Goal: Transaction & Acquisition: Subscribe to service/newsletter

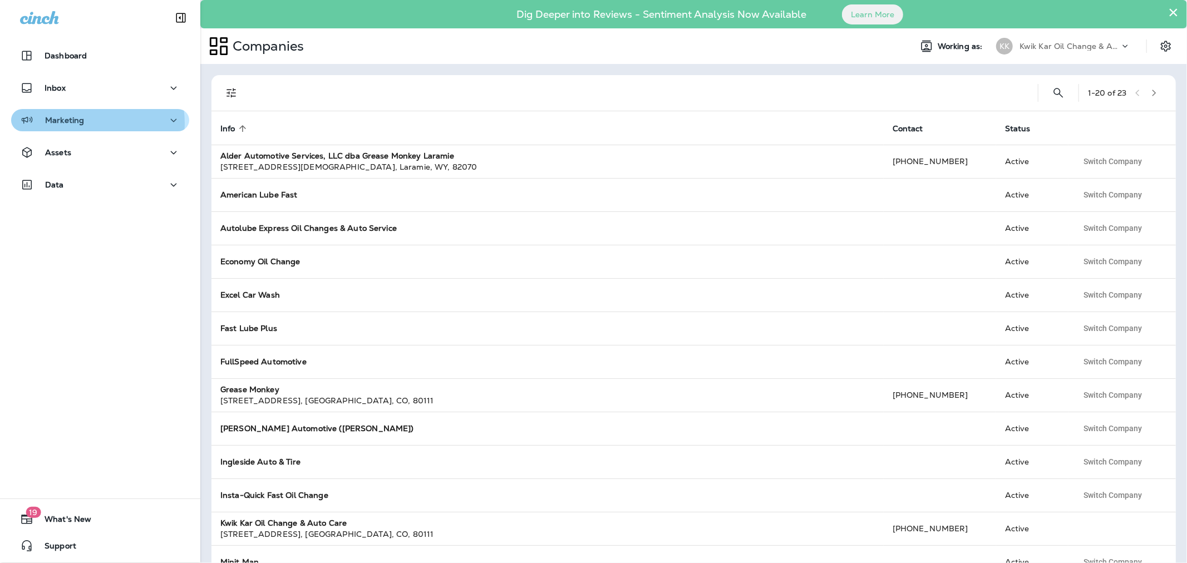
click at [76, 124] on p "Marketing" at bounding box center [64, 120] width 39 height 9
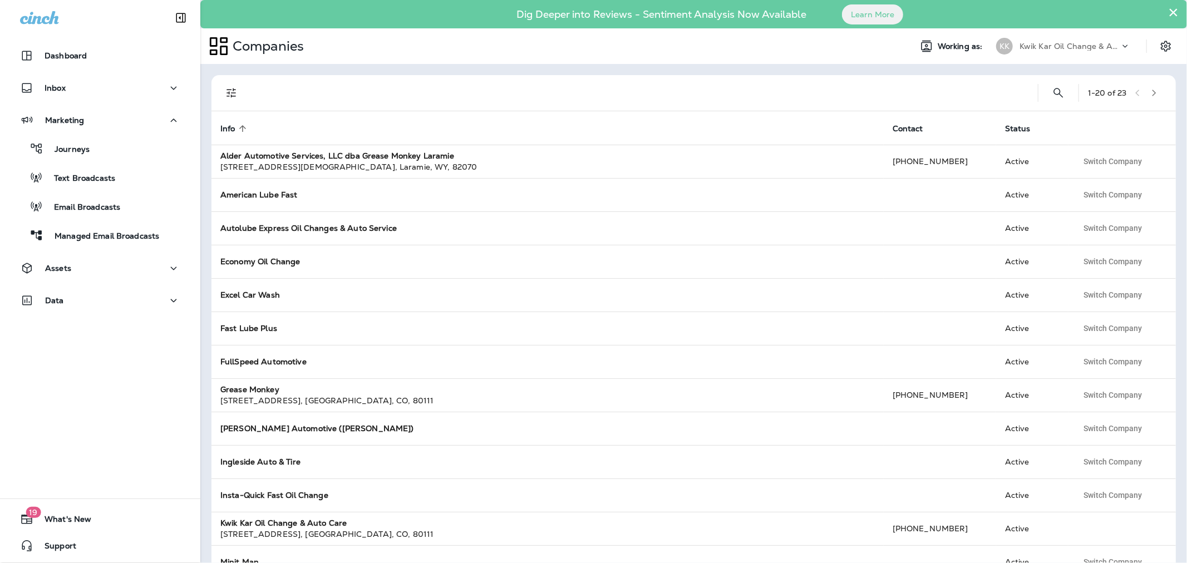
click at [1025, 48] on p "Kwik Kar Oil Change & Auto Care" at bounding box center [1069, 46] width 100 height 9
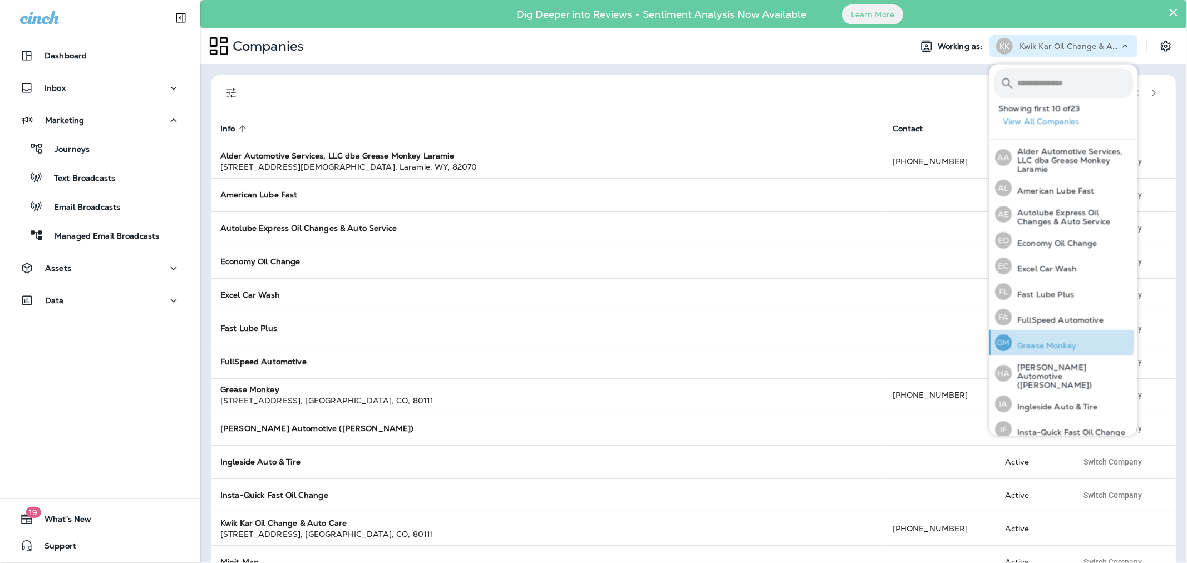
click at [1037, 339] on div "GM Grease Monkey" at bounding box center [1035, 343] width 90 height 26
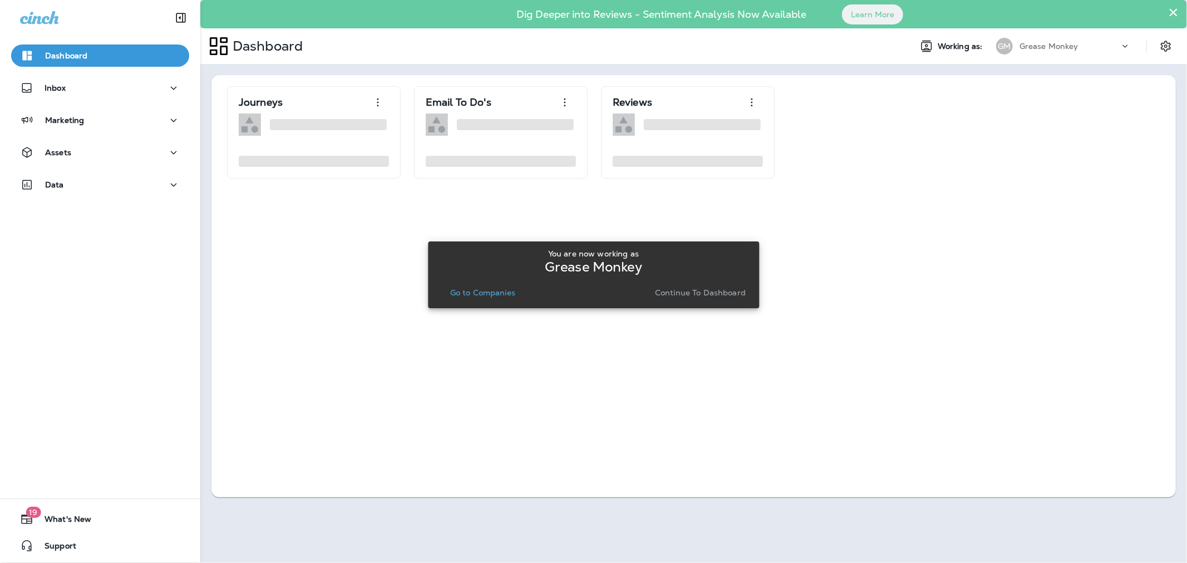
click at [685, 297] on p "Continue to Dashboard" at bounding box center [700, 292] width 91 height 9
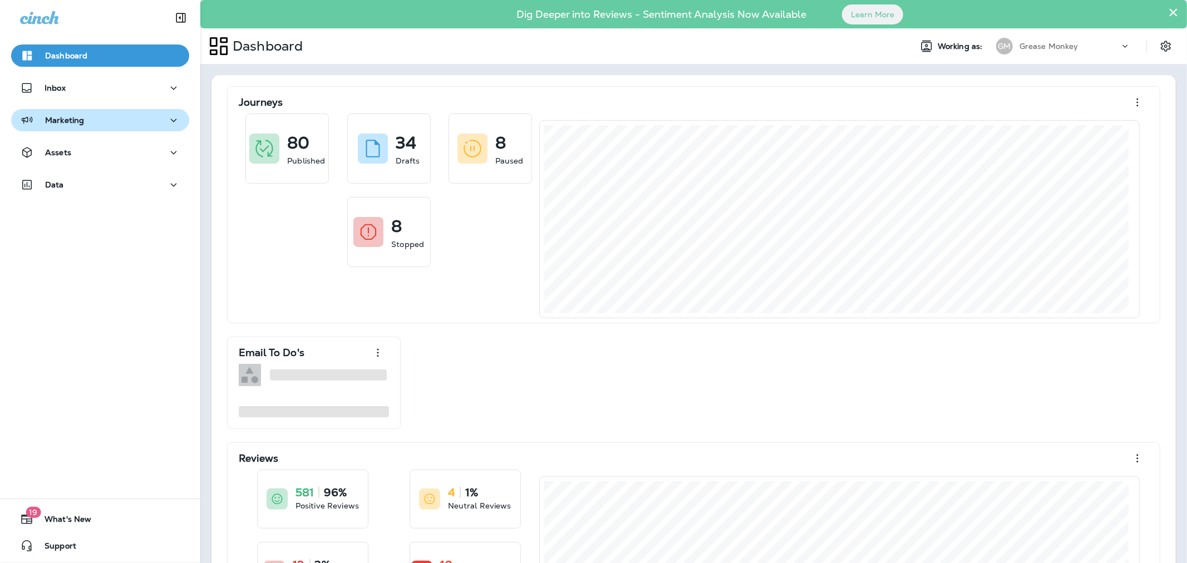
click at [93, 121] on div "Marketing" at bounding box center [100, 120] width 160 height 14
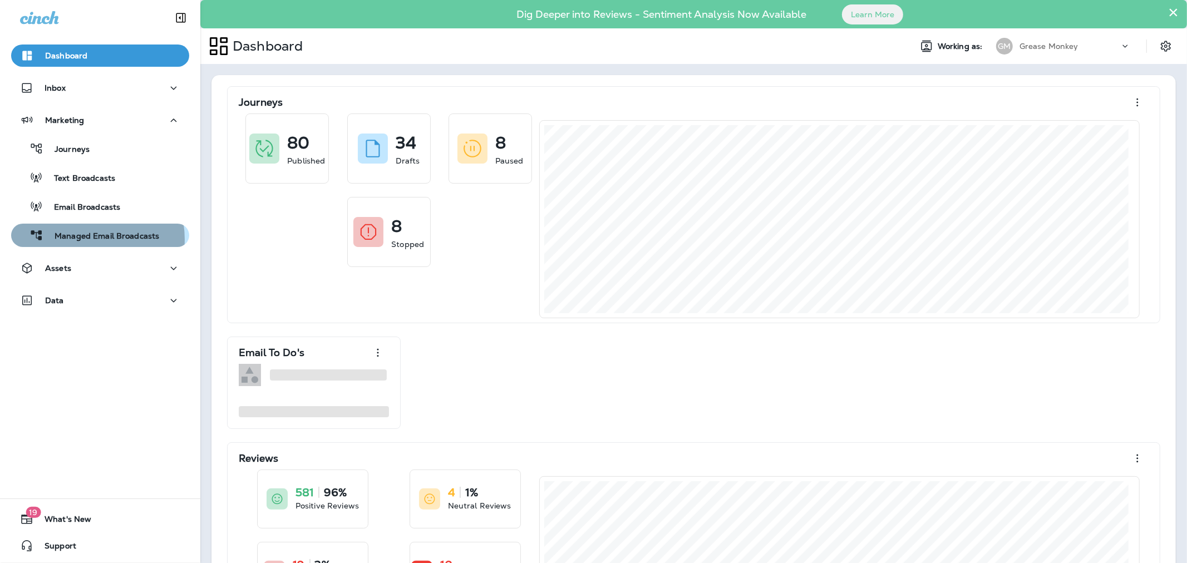
click at [86, 239] on p "Managed Email Broadcasts" at bounding box center [101, 236] width 116 height 11
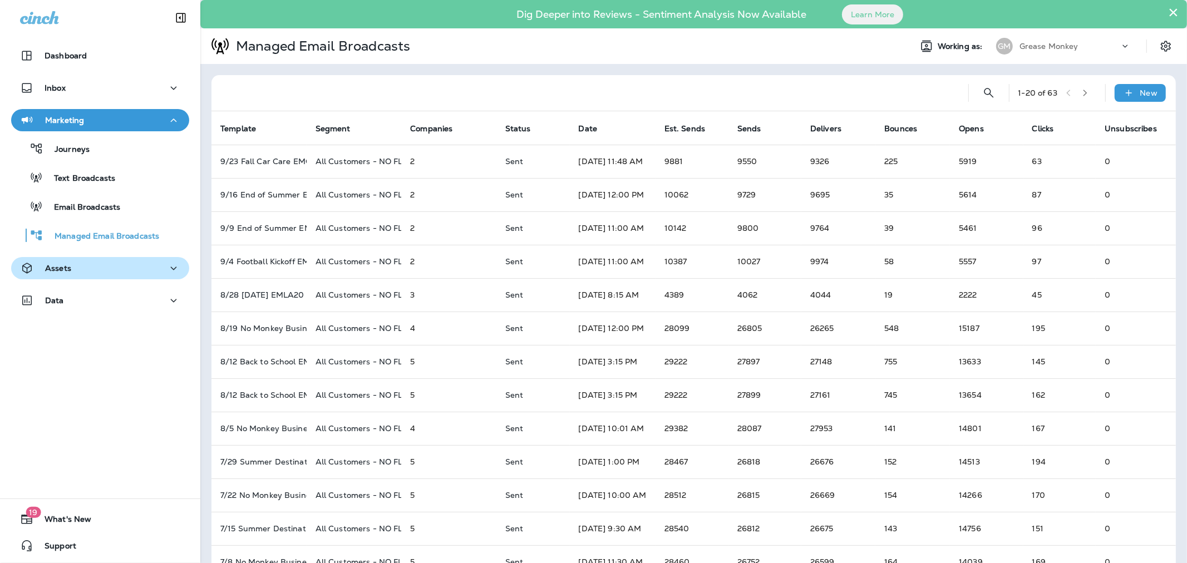
click at [107, 267] on div "Assets" at bounding box center [100, 268] width 160 height 14
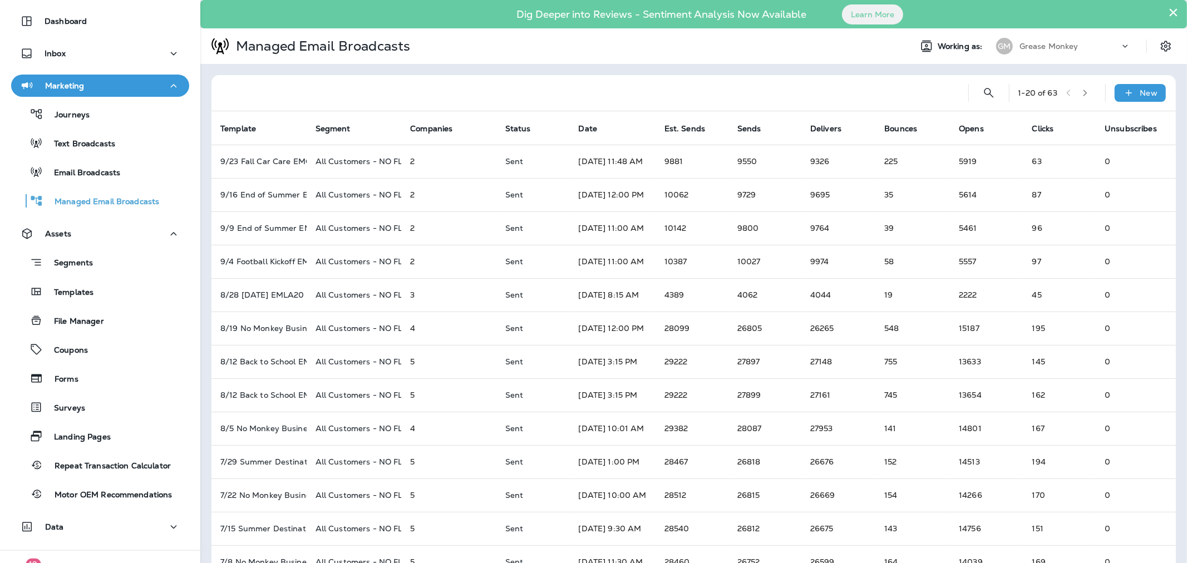
scroll to position [62, 0]
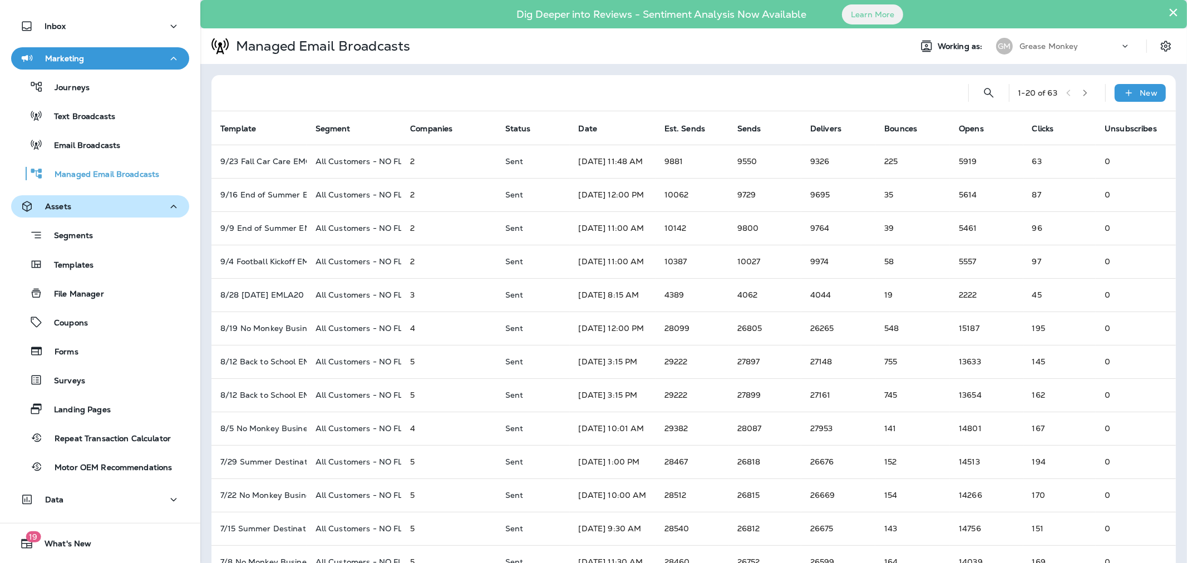
click at [95, 209] on div "Assets" at bounding box center [100, 207] width 160 height 14
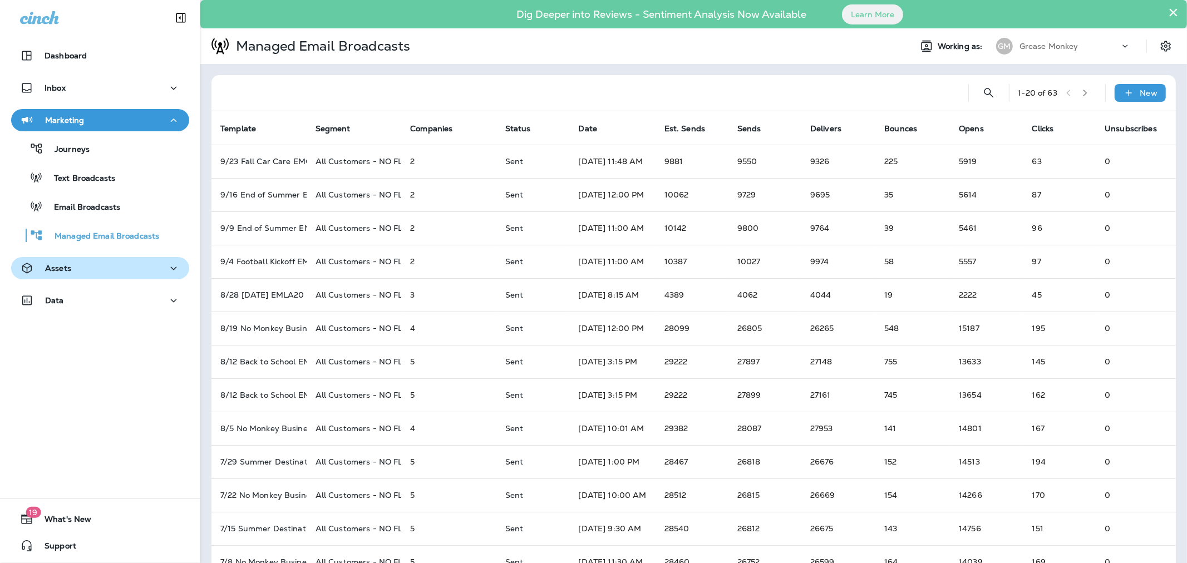
click at [95, 267] on div "Assets" at bounding box center [100, 268] width 160 height 14
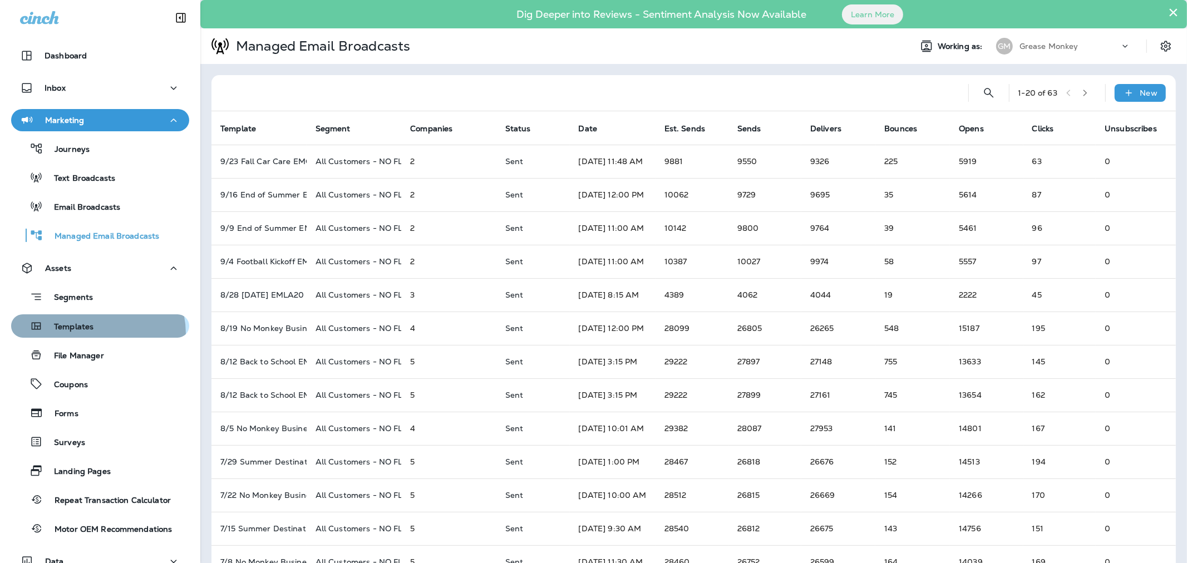
click at [91, 334] on div "Templates" at bounding box center [55, 326] width 78 height 17
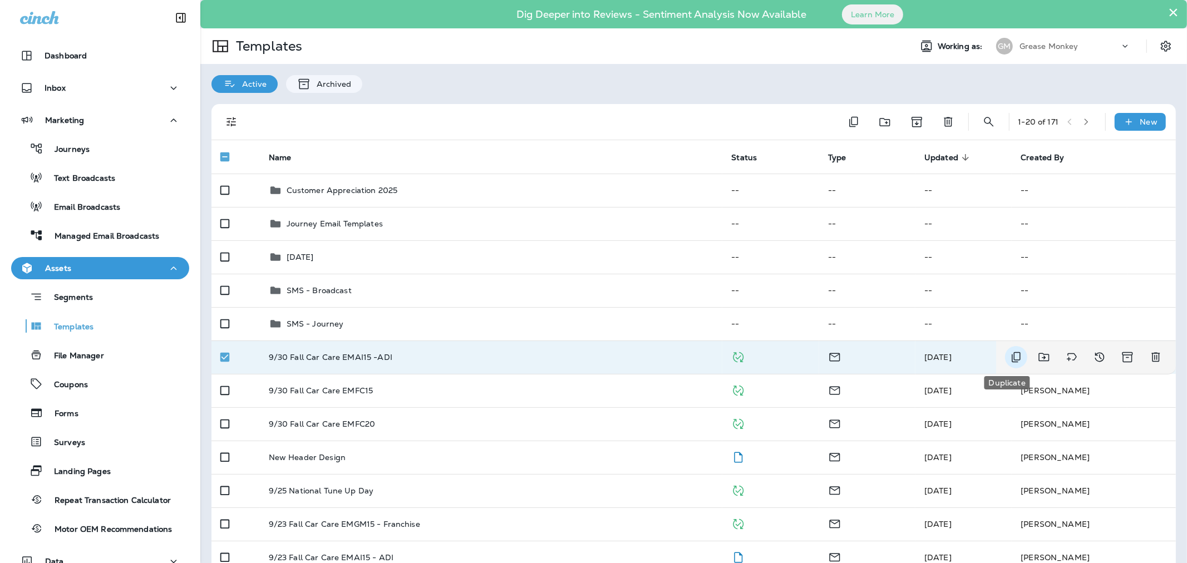
click at [1014, 354] on button "Duplicate" at bounding box center [1016, 357] width 22 height 22
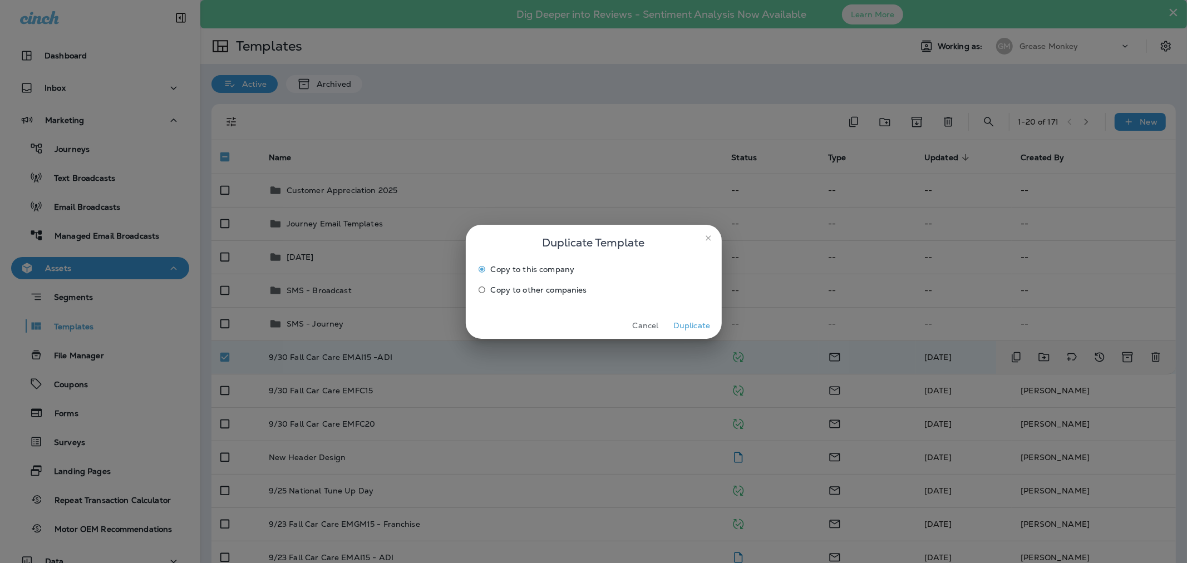
click at [694, 320] on button "Duplicate" at bounding box center [692, 325] width 42 height 17
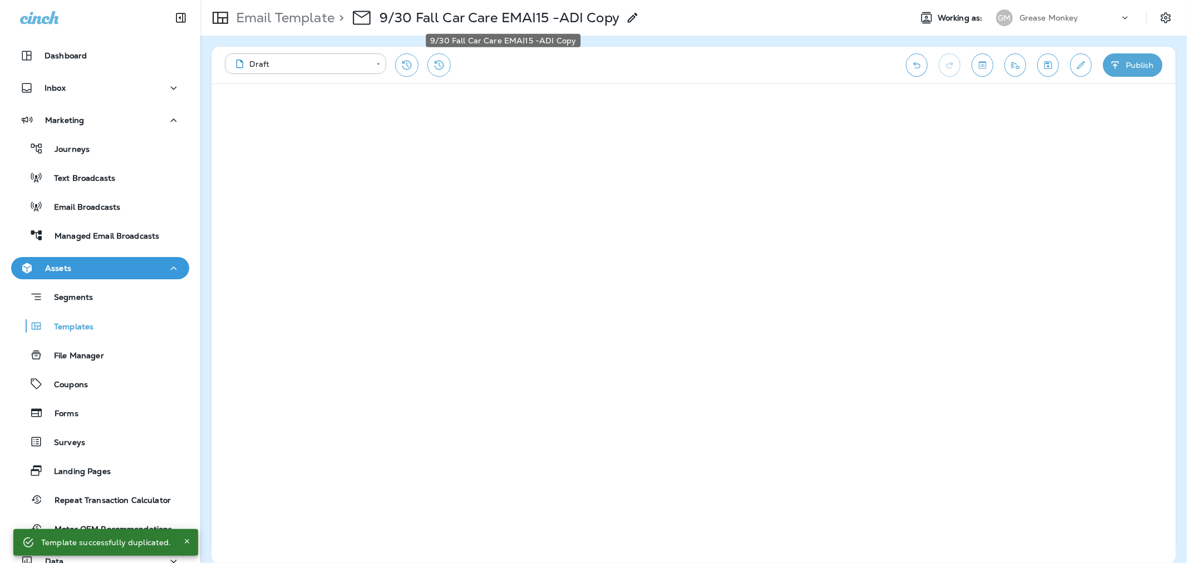
click at [564, 22] on p "9/30 Fall Car Care EMAI15 -ADI Copy" at bounding box center [499, 17] width 240 height 17
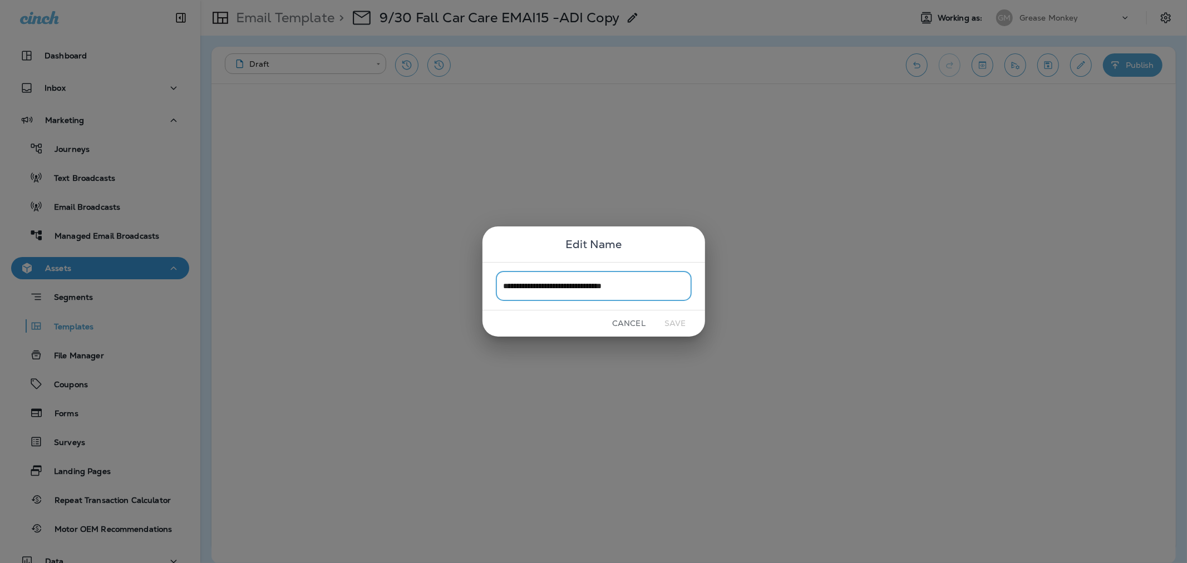
click at [655, 295] on input "**********" at bounding box center [594, 286] width 196 height 29
click at [593, 287] on input "**********" at bounding box center [594, 286] width 196 height 29
type input "**********"
click at [682, 324] on button "Save" at bounding box center [675, 323] width 42 height 17
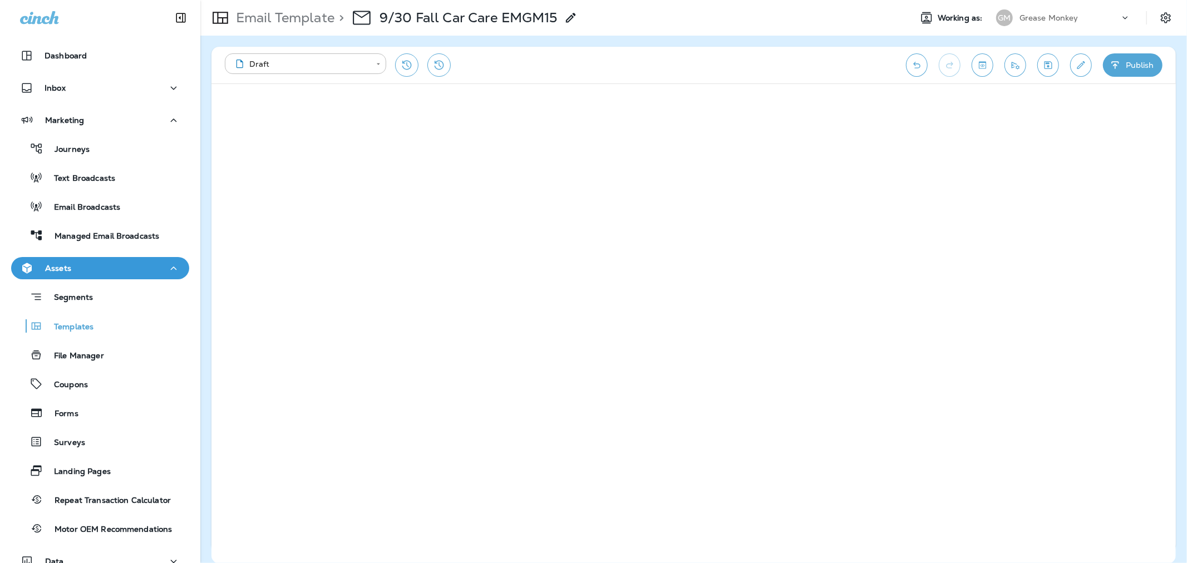
click at [484, 13] on p "9/30 Fall Car Care EMGM15" at bounding box center [468, 17] width 178 height 17
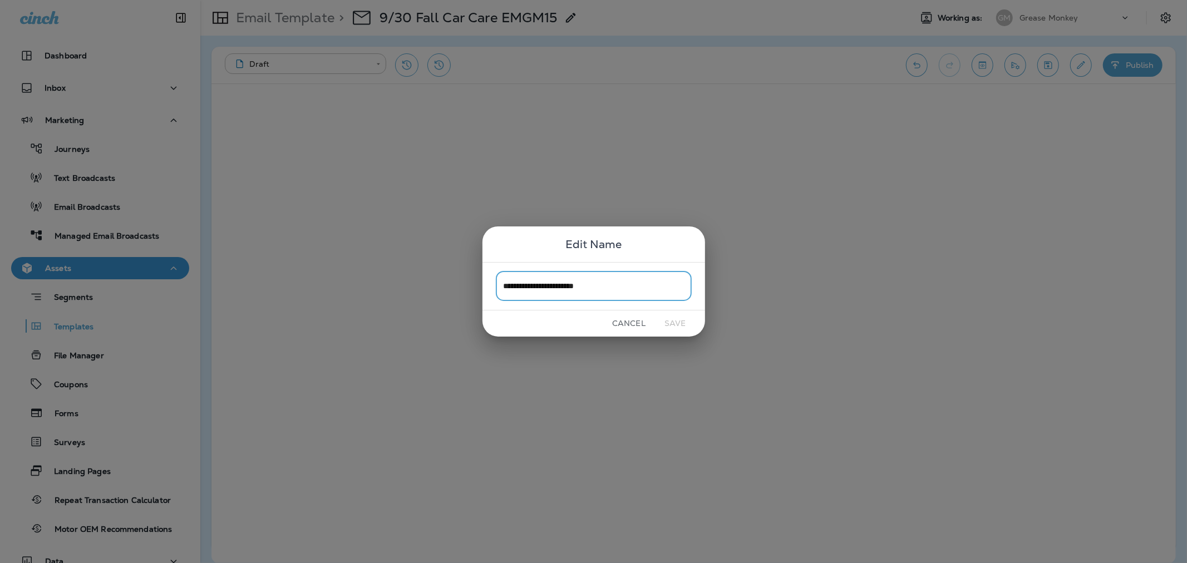
click at [586, 285] on input "**********" at bounding box center [594, 286] width 196 height 29
click at [629, 287] on input "**********" at bounding box center [594, 286] width 196 height 29
type input "**********"
click at [681, 327] on button "Save" at bounding box center [675, 323] width 42 height 17
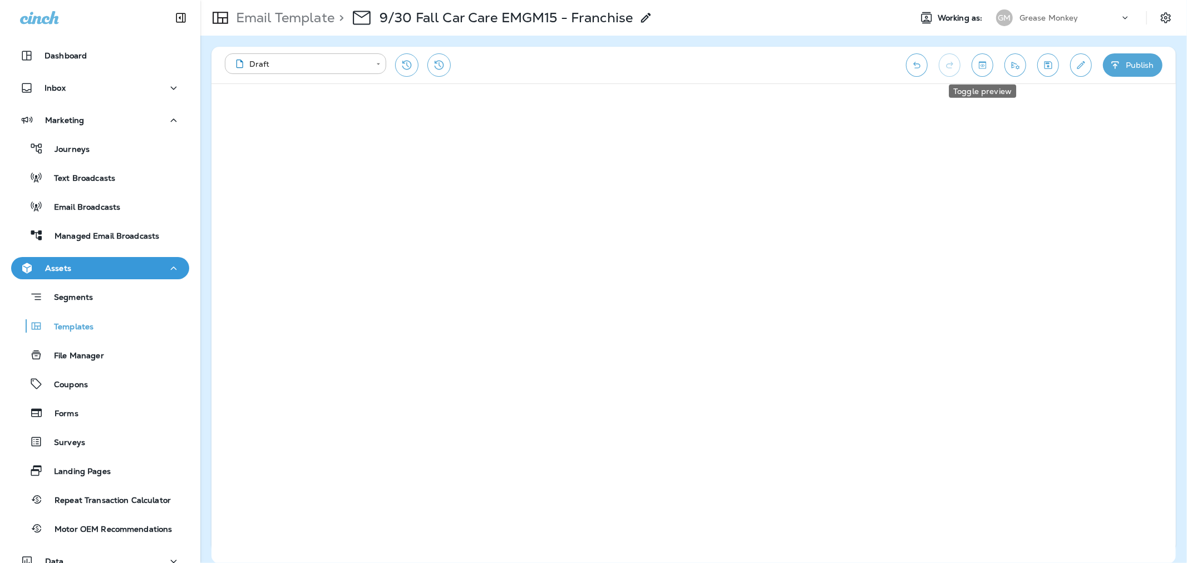
click at [983, 64] on icon "Toggle preview" at bounding box center [982, 65] width 12 height 11
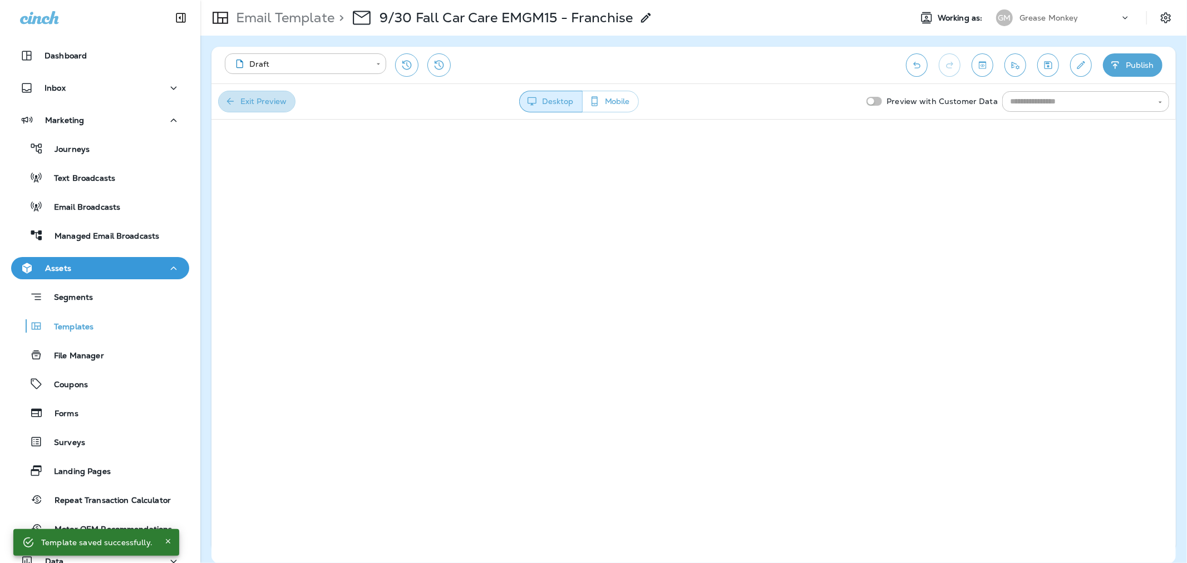
click at [229, 105] on icon "button" at bounding box center [230, 101] width 11 height 11
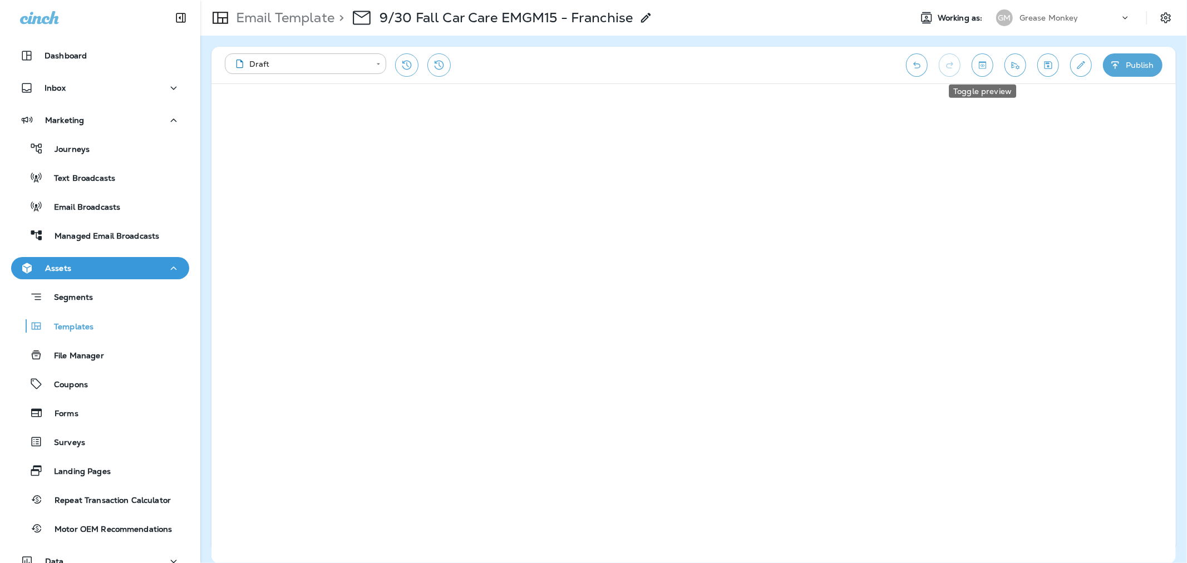
click at [984, 61] on icon "Toggle preview" at bounding box center [982, 65] width 12 height 11
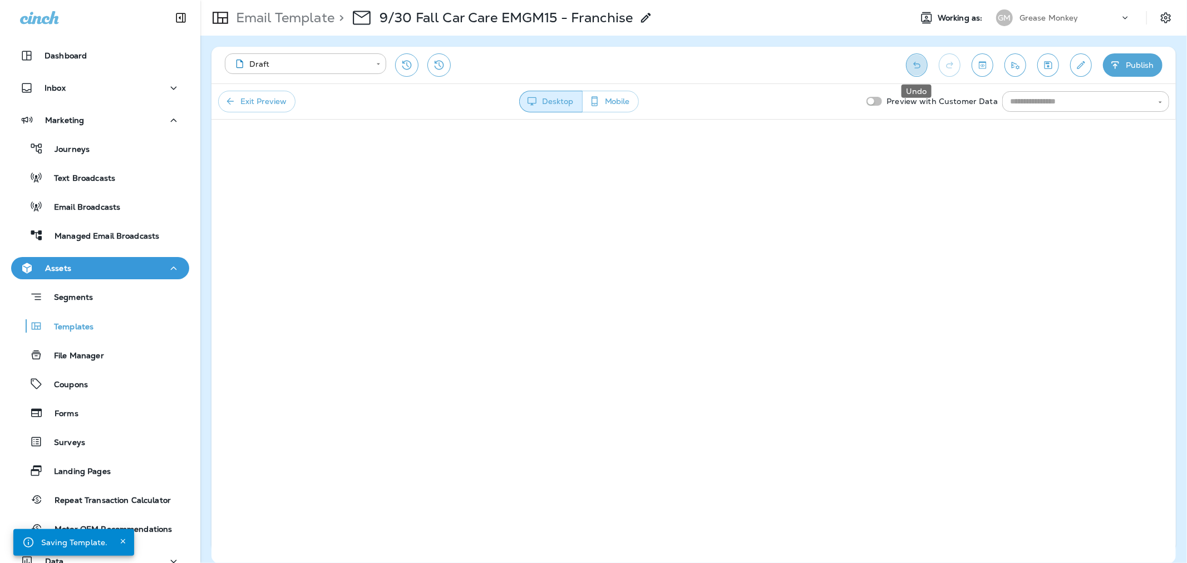
click at [914, 63] on icon "Undo" at bounding box center [916, 65] width 7 height 7
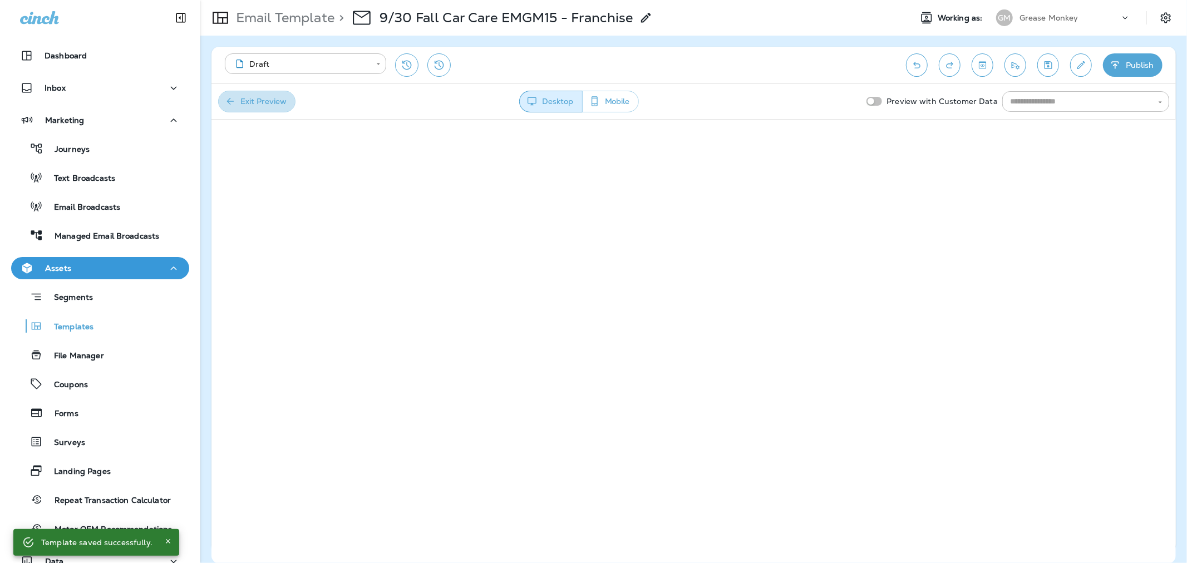
click at [278, 102] on button "Exit Preview" at bounding box center [256, 102] width 77 height 22
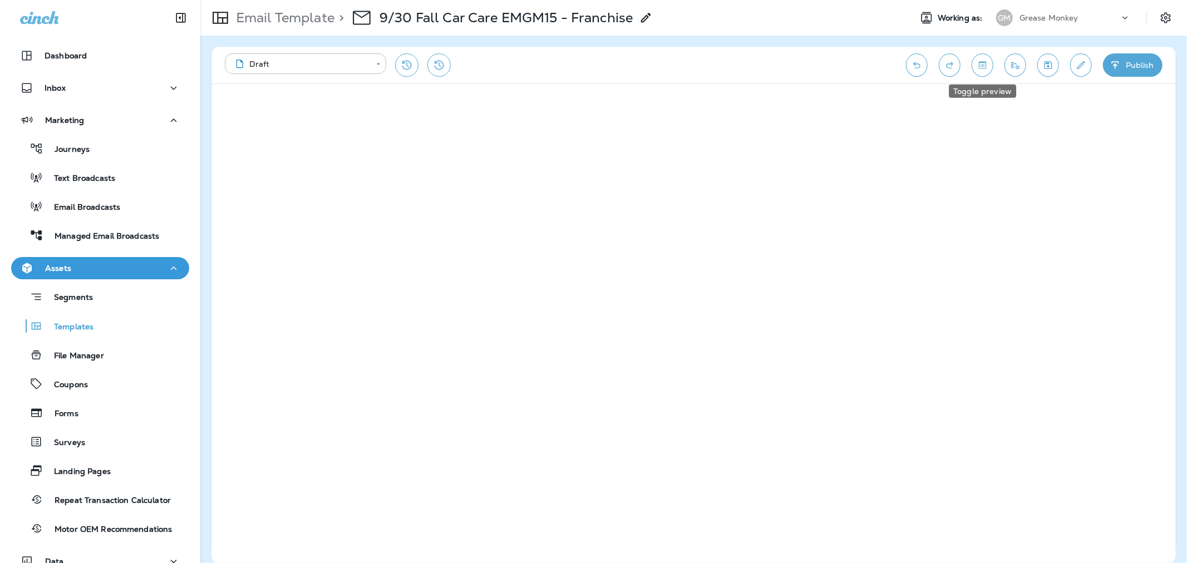
click at [986, 67] on icon "Toggle preview" at bounding box center [982, 65] width 12 height 11
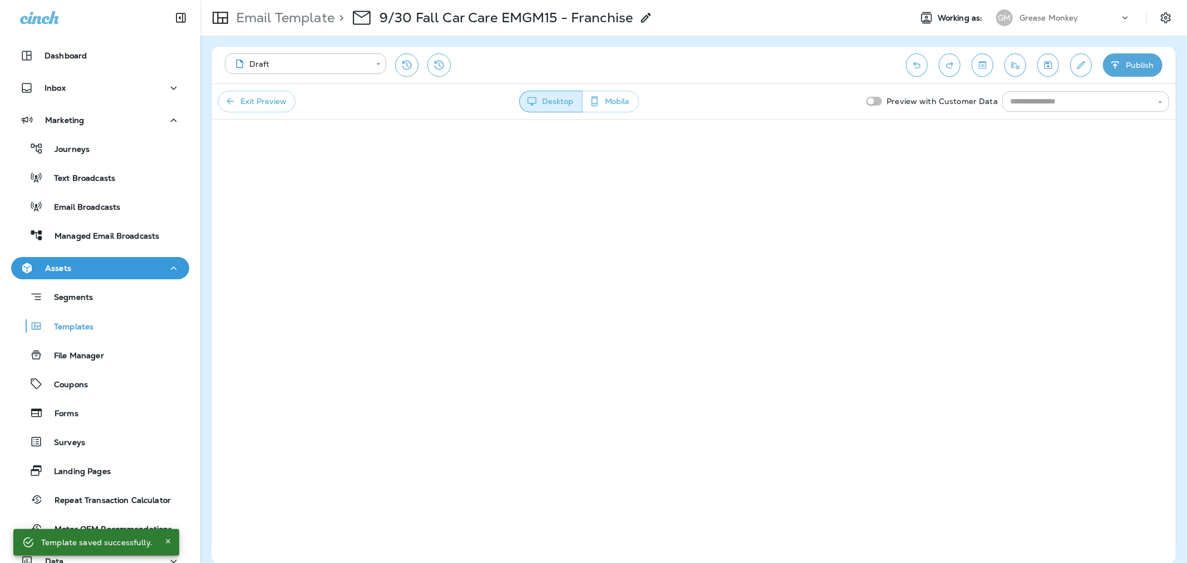
click at [234, 104] on icon "button" at bounding box center [230, 101] width 11 height 11
click at [983, 68] on icon "Toggle preview" at bounding box center [982, 65] width 12 height 11
click at [237, 100] on button "Exit Preview" at bounding box center [256, 102] width 77 height 22
click at [1075, 60] on icon "Edit details" at bounding box center [1081, 65] width 12 height 11
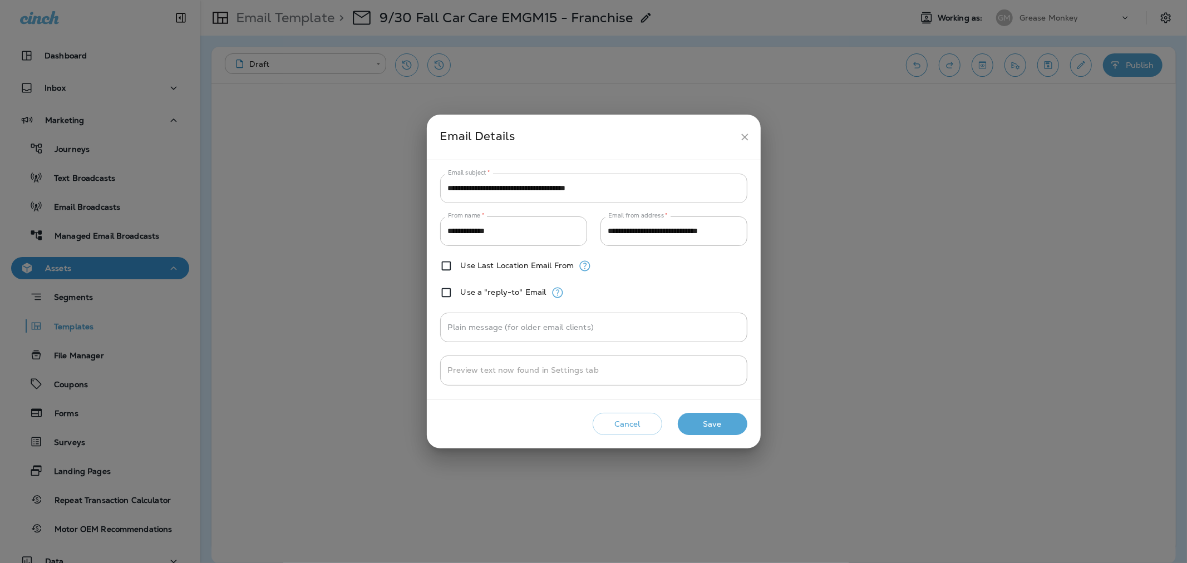
click at [629, 189] on input "**********" at bounding box center [593, 188] width 307 height 29
click at [704, 422] on button "Save" at bounding box center [713, 424] width 70 height 23
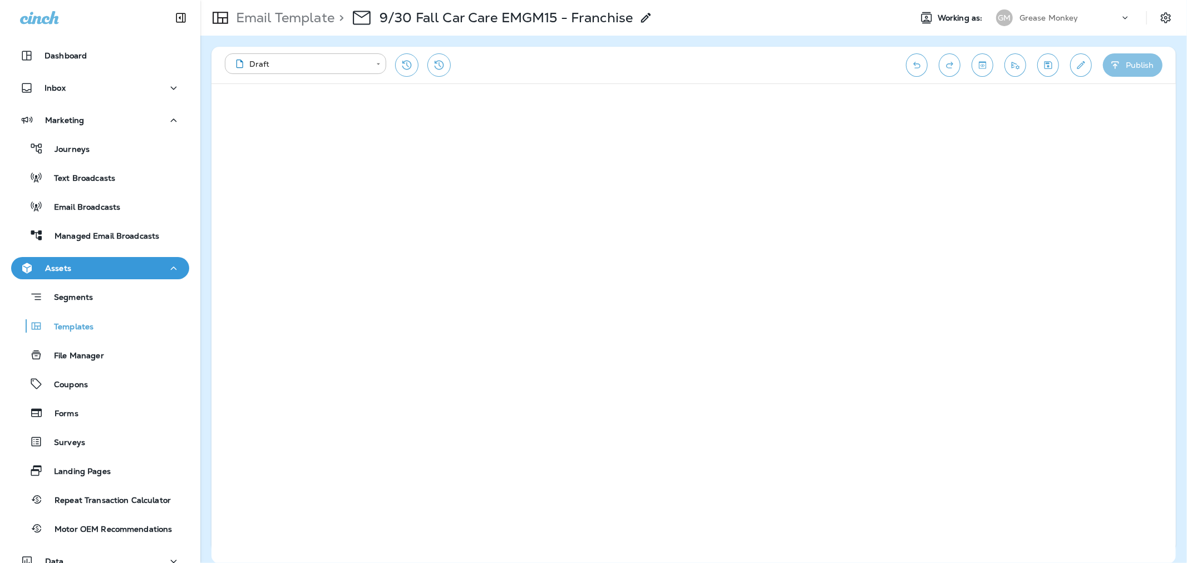
click at [1131, 68] on button "Publish" at bounding box center [1133, 64] width 60 height 23
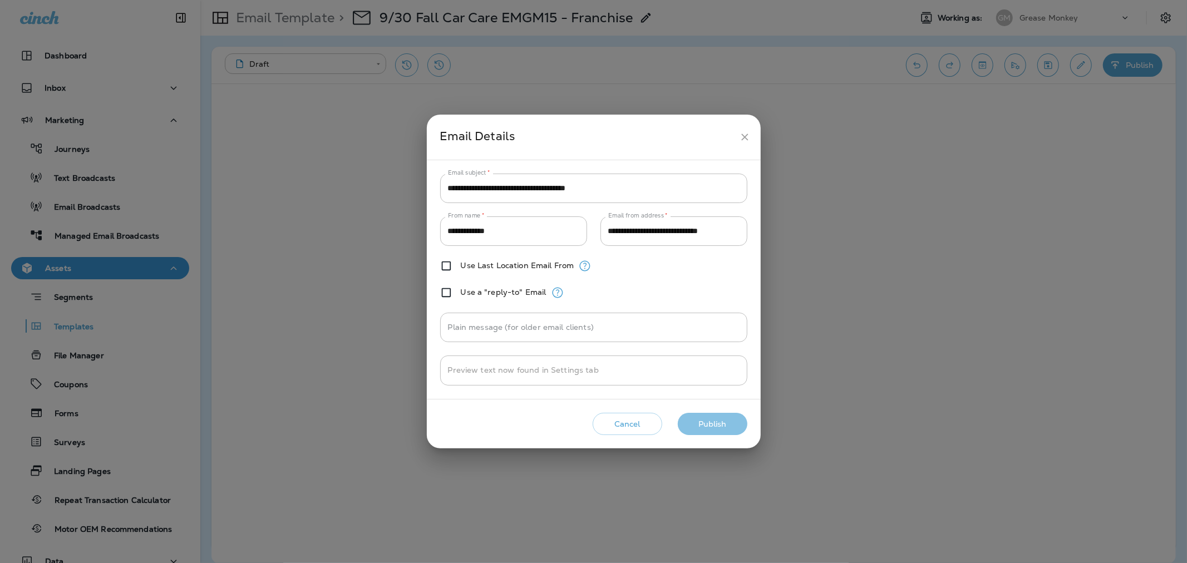
click at [702, 421] on button "Publish" at bounding box center [713, 424] width 70 height 23
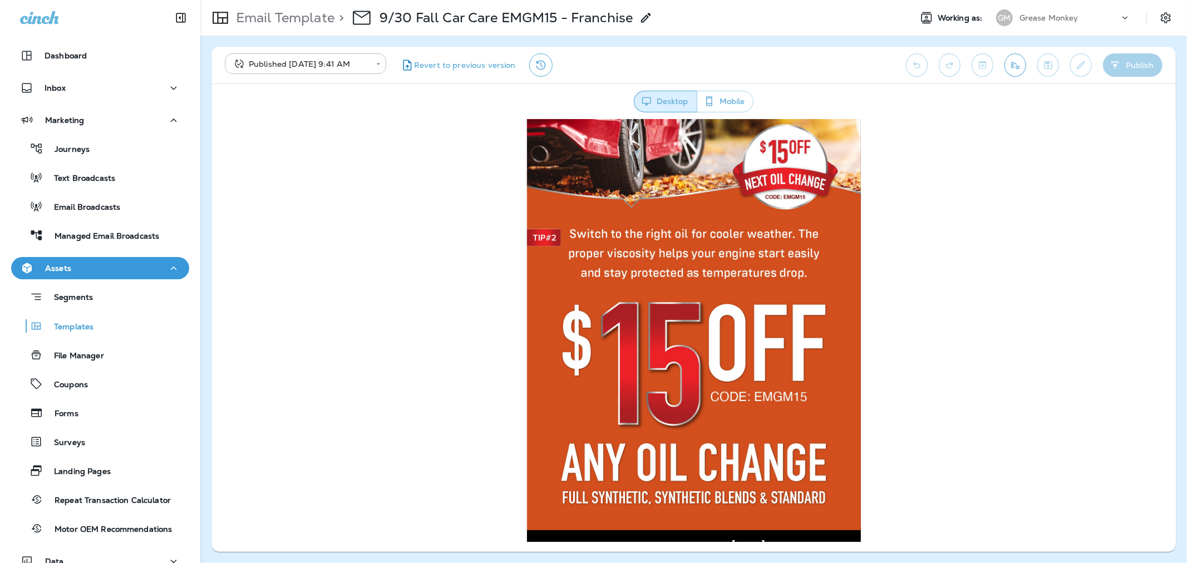
scroll to position [185, 0]
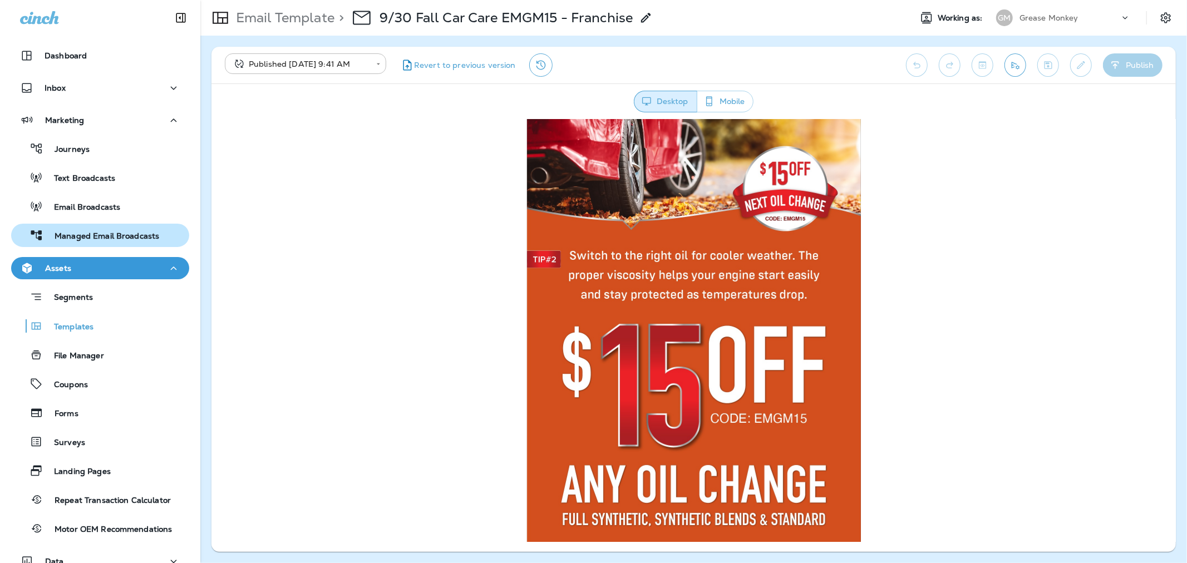
click at [98, 243] on div "Managed Email Broadcasts" at bounding box center [88, 235] width 144 height 17
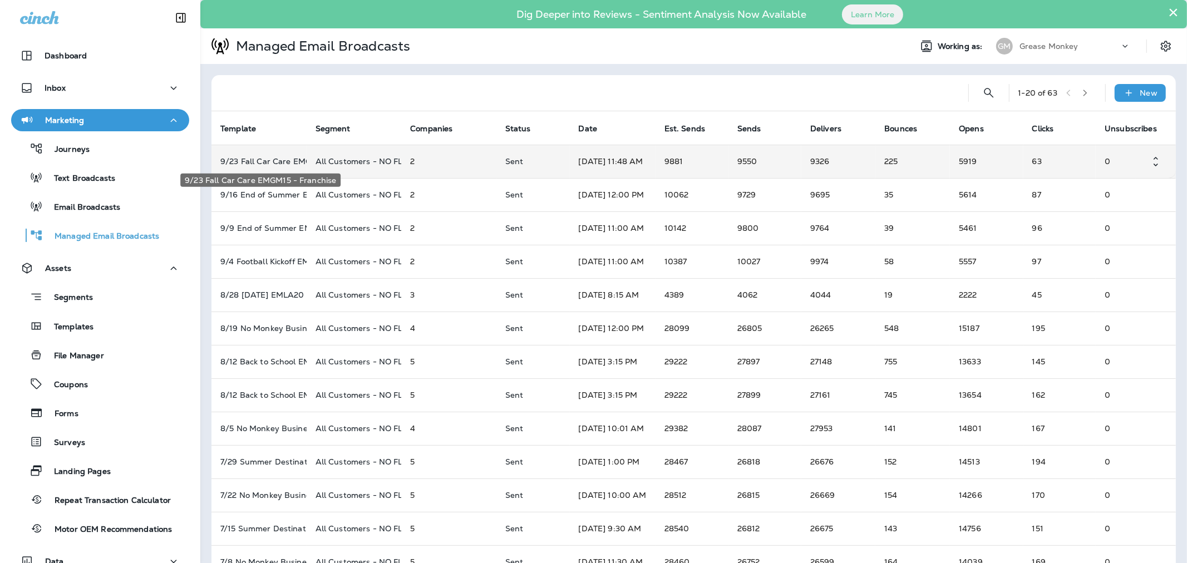
click at [283, 157] on p "9/23 Fall Car Care EMGM15 - Franchise" at bounding box center [258, 161] width 77 height 9
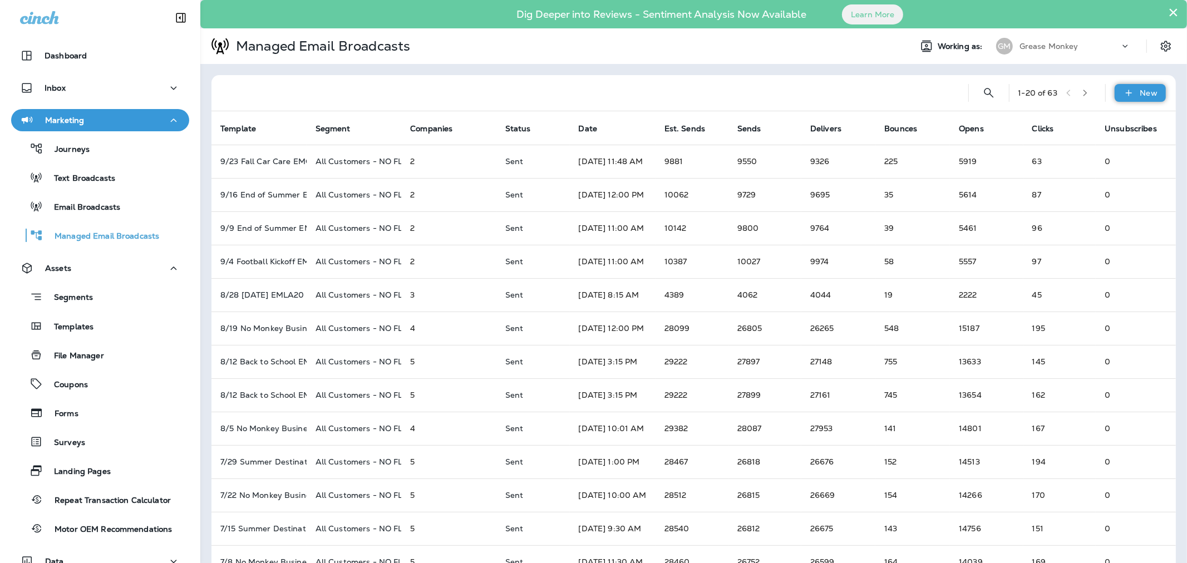
click at [1140, 96] on p "New" at bounding box center [1148, 92] width 17 height 9
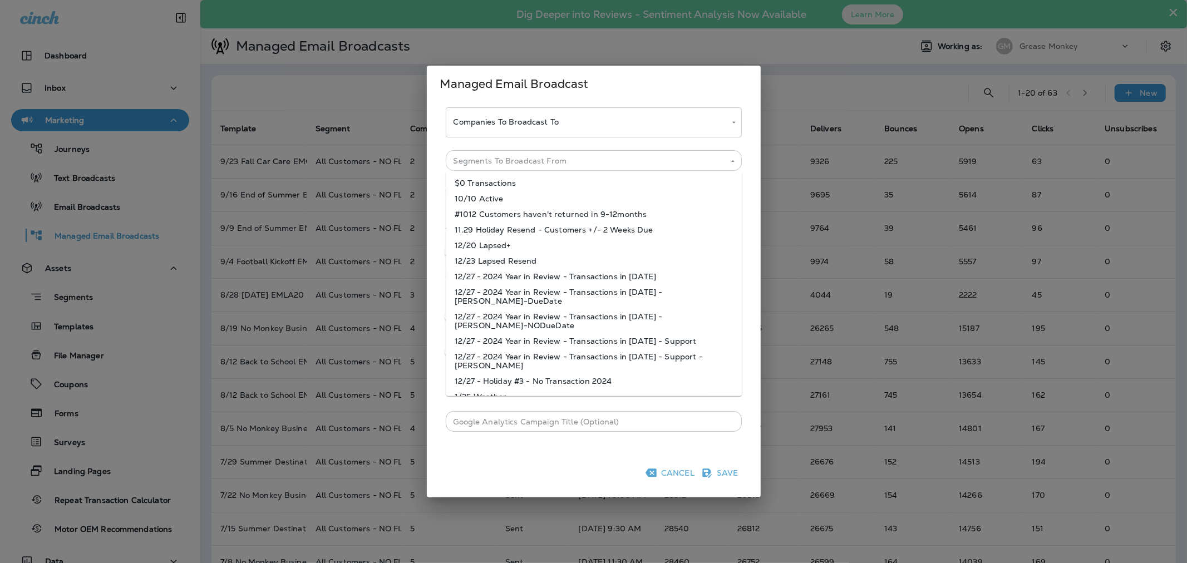
click at [615, 168] on div "Segments To Broadcast From" at bounding box center [594, 160] width 296 height 21
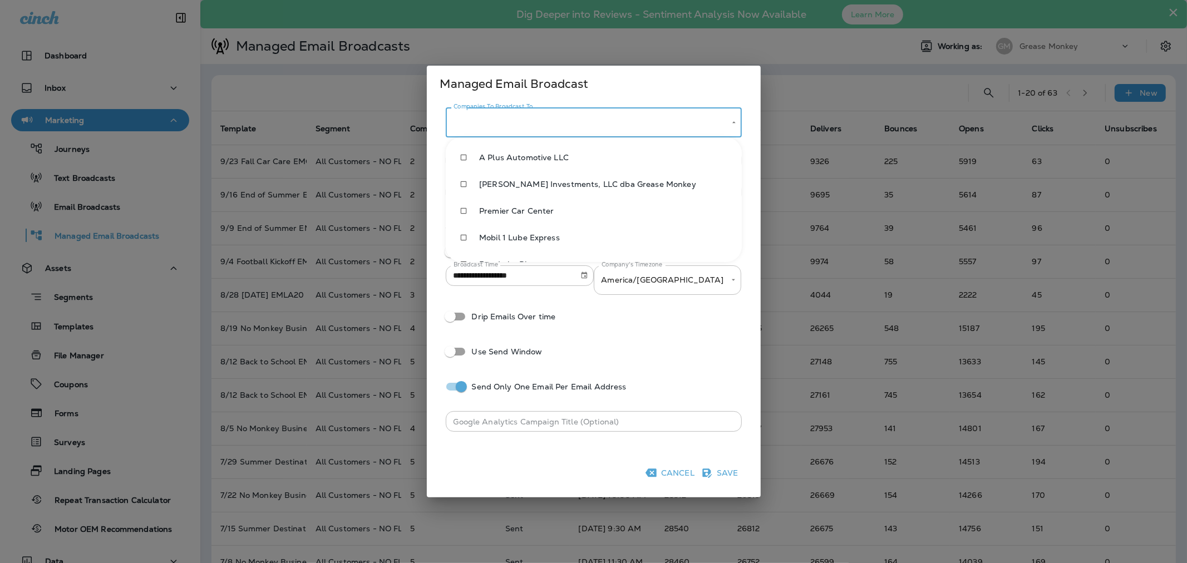
click at [610, 0] on body "Dashboard Inbox Marketing Journeys Text Broadcasts Email Broadcasts Managed Ema…" at bounding box center [593, 0] width 1187 height 0
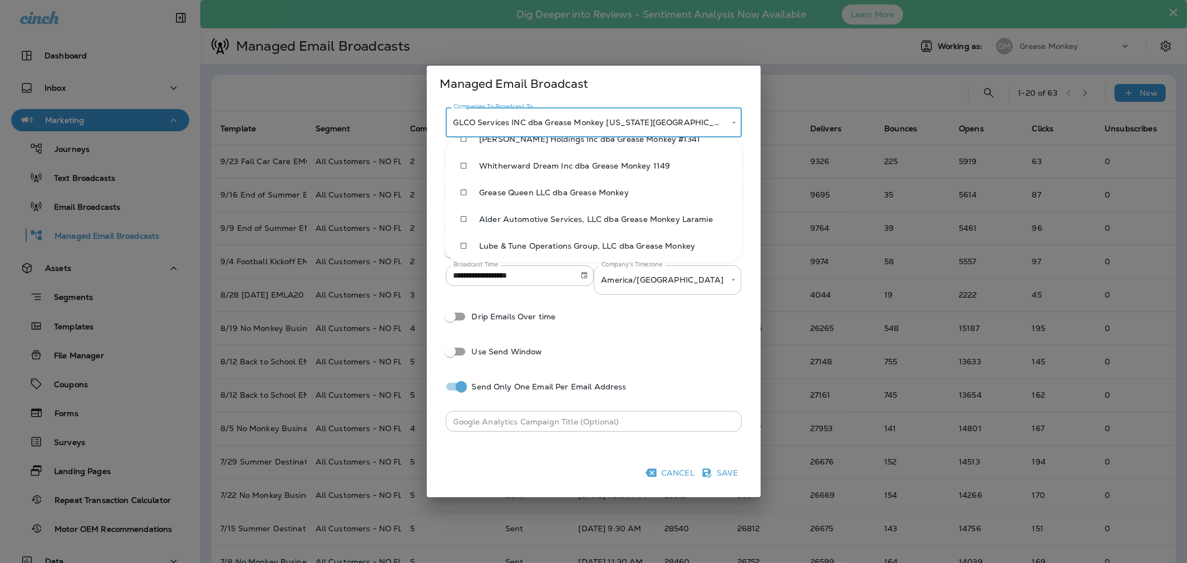
scroll to position [449, 0]
click at [525, 238] on span "Lube & Tune Operations Group, LLC dba Grease Monkey" at bounding box center [606, 242] width 254 height 9
type input "**********"
click at [618, 317] on div at bounding box center [593, 281] width 1187 height 563
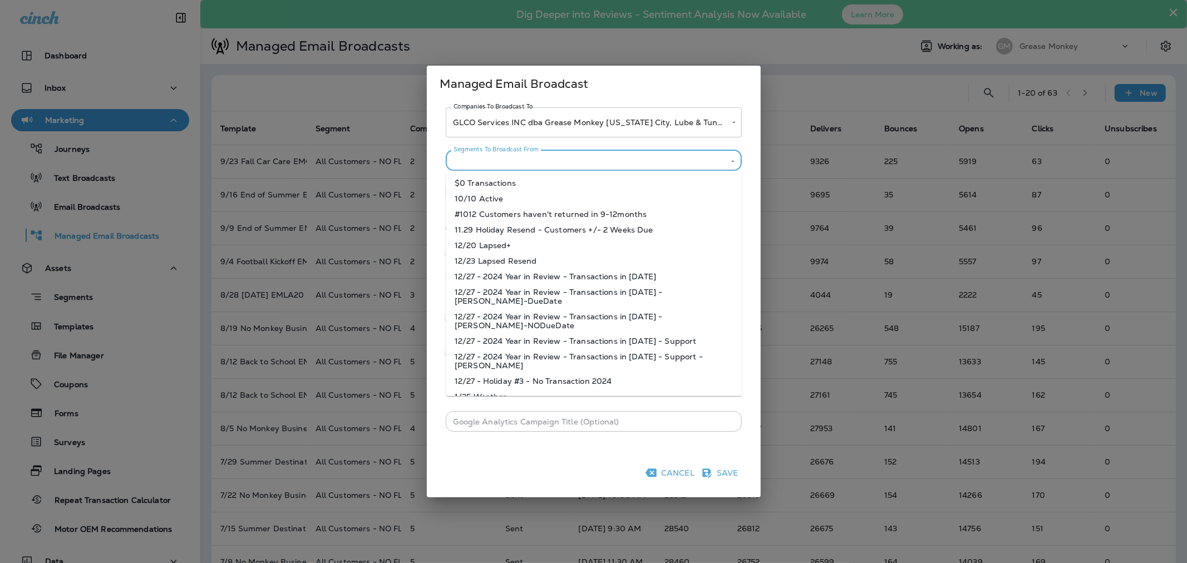
click at [566, 156] on input "Segments To Broadcast From" at bounding box center [584, 161] width 271 height 14
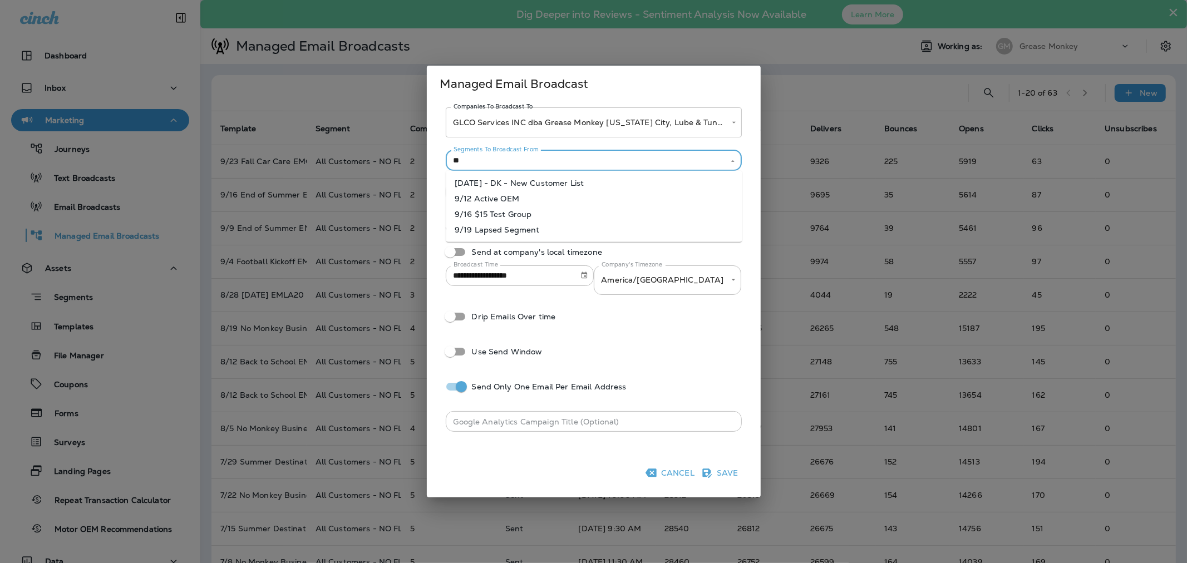
type input "*"
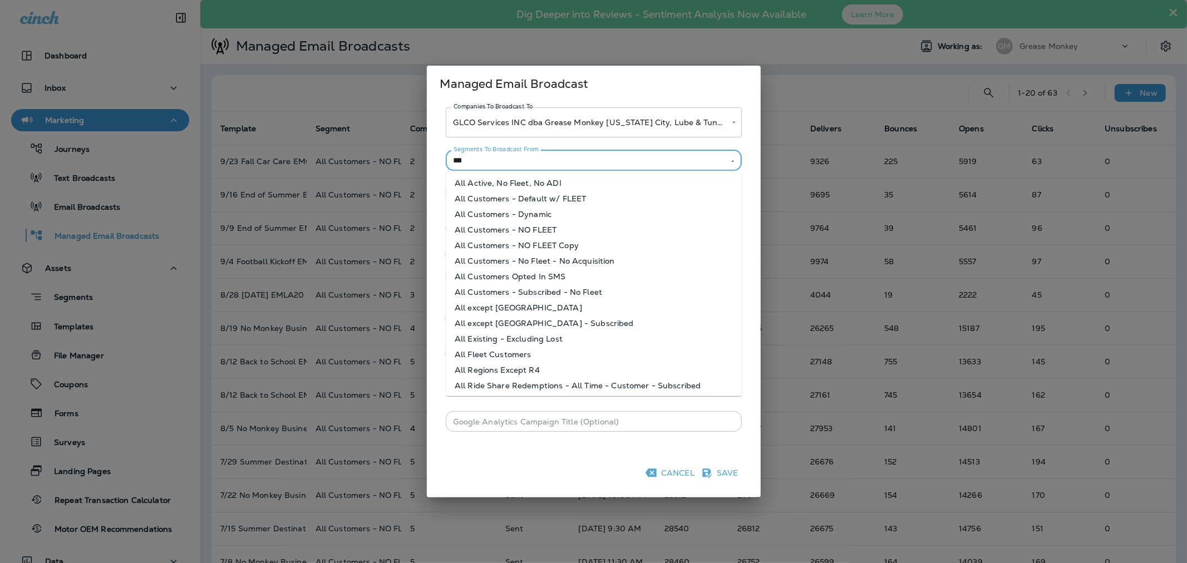
click at [512, 234] on li "All Customers - NO FLEET" at bounding box center [594, 230] width 296 height 16
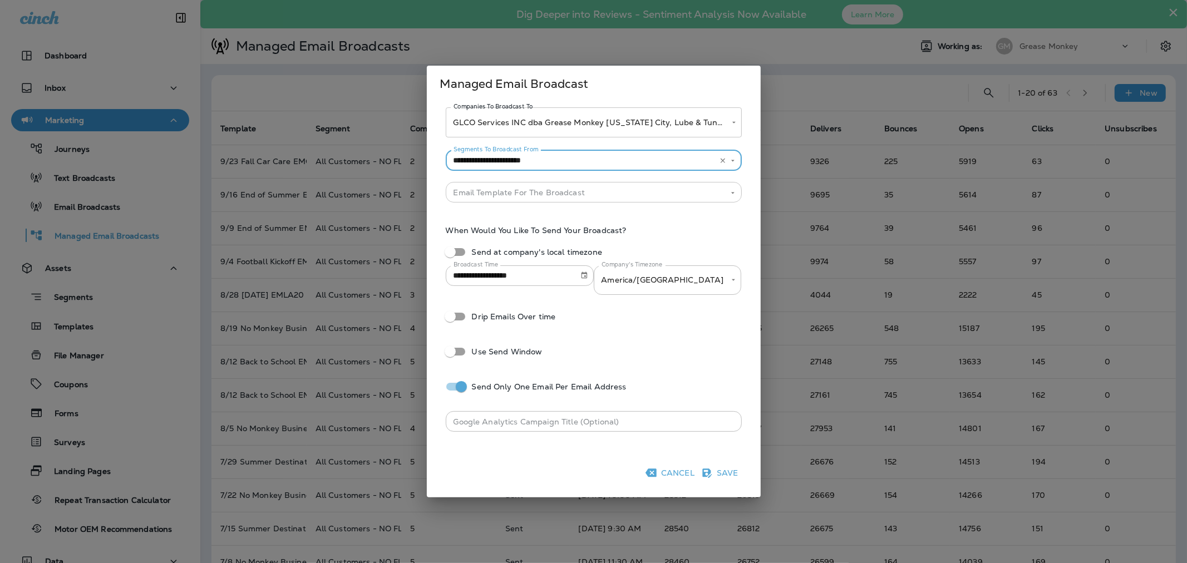
type input "**********"
click at [504, 193] on input "Segments To Broadcast From" at bounding box center [584, 192] width 271 height 14
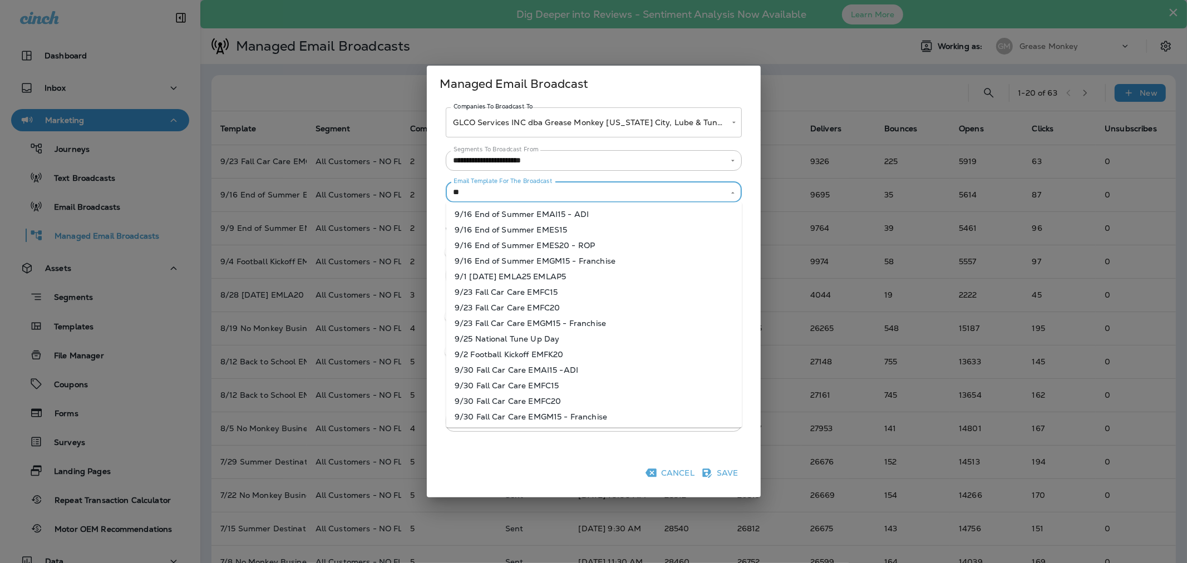
click at [514, 413] on li "9/30 Fall Car Care EMGM15 - Franchise" at bounding box center [594, 417] width 296 height 16
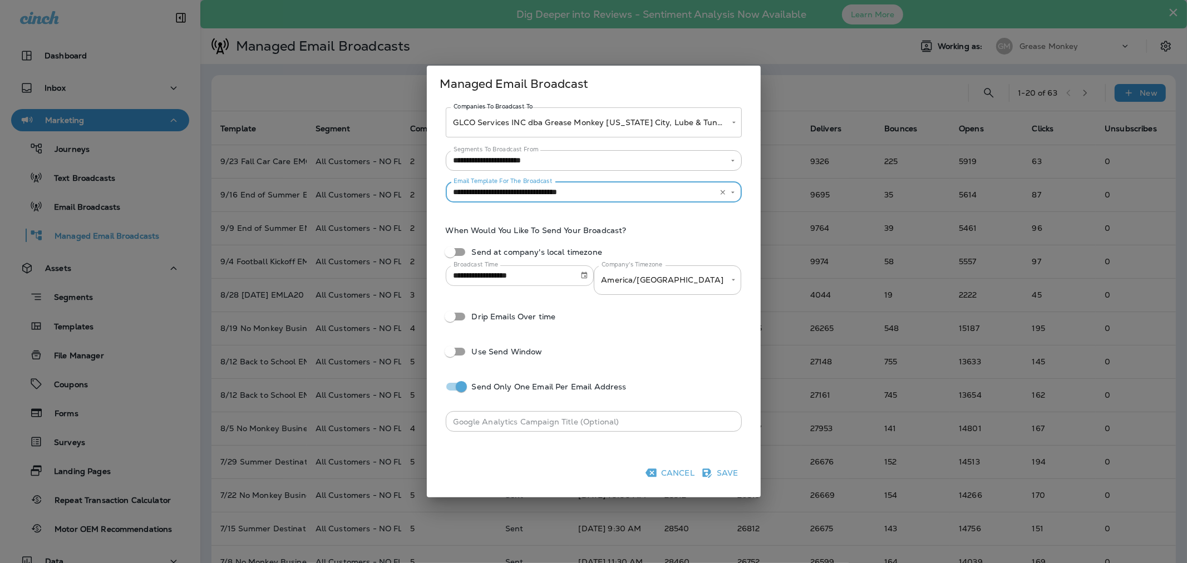
type input "**********"
click at [560, 277] on input "**********" at bounding box center [509, 275] width 126 height 21
click at [672, 237] on div "**********" at bounding box center [593, 259] width 307 height 81
click at [584, 277] on icon "Choose date, selected date is Sep 30, 2025" at bounding box center [584, 276] width 8 height 8
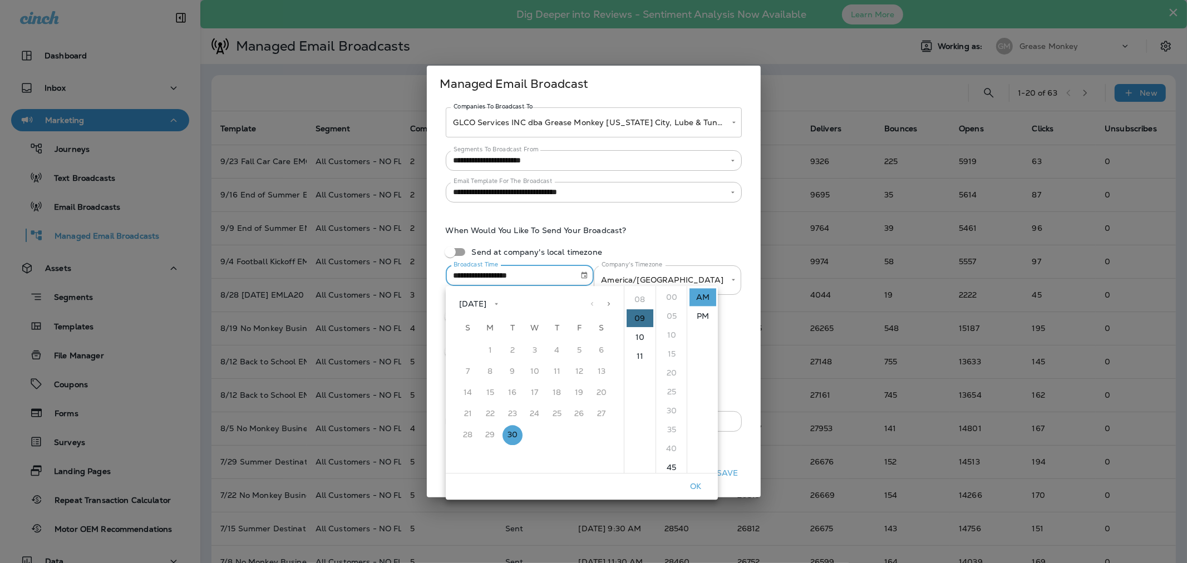
scroll to position [204, 0]
click at [635, 302] on li "11" at bounding box center [639, 302] width 27 height 18
click at [638, 299] on ul "12 01 02 03 04 05 06 07 08 09 10 11" at bounding box center [639, 379] width 31 height 187
click at [701, 308] on li "PM" at bounding box center [702, 316] width 27 height 18
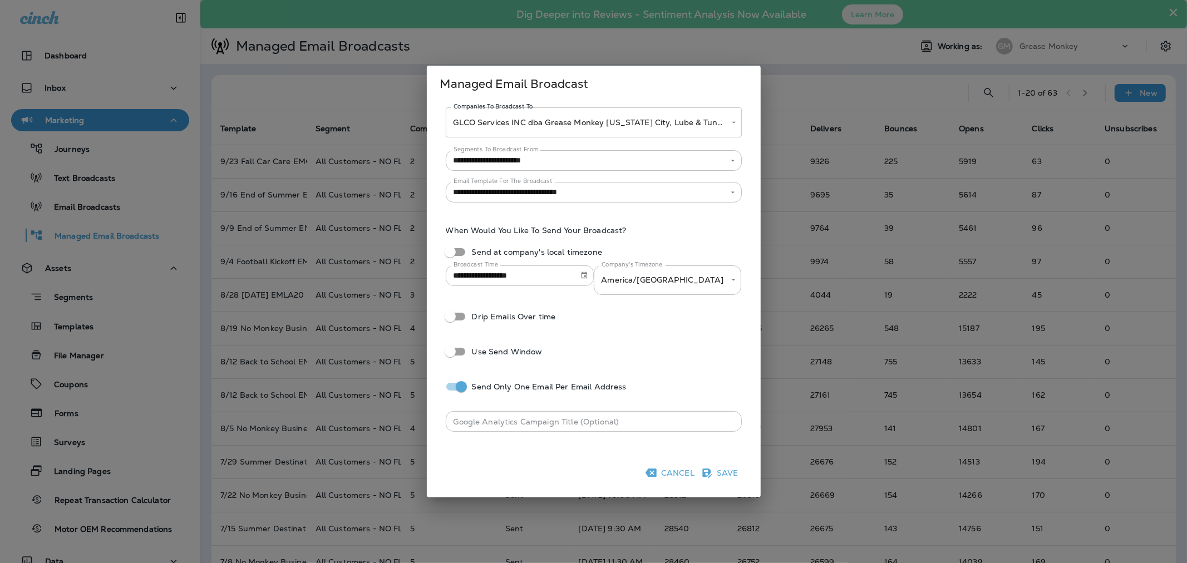
click at [547, 280] on input "**********" at bounding box center [509, 275] width 126 height 21
click at [586, 277] on icon "Choose date, selected date is Sep 30, 2025" at bounding box center [584, 276] width 8 height 8
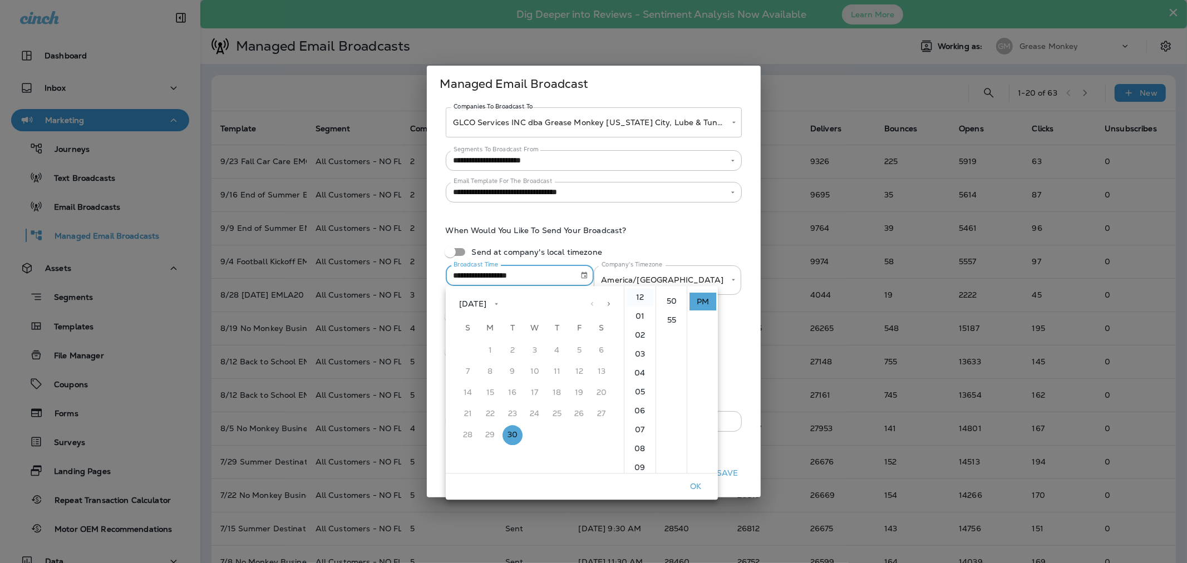
click at [633, 295] on li "12" at bounding box center [639, 297] width 27 height 18
click at [672, 409] on li "30" at bounding box center [671, 411] width 27 height 18
type input "**********"
click at [694, 490] on button "OK" at bounding box center [696, 486] width 36 height 17
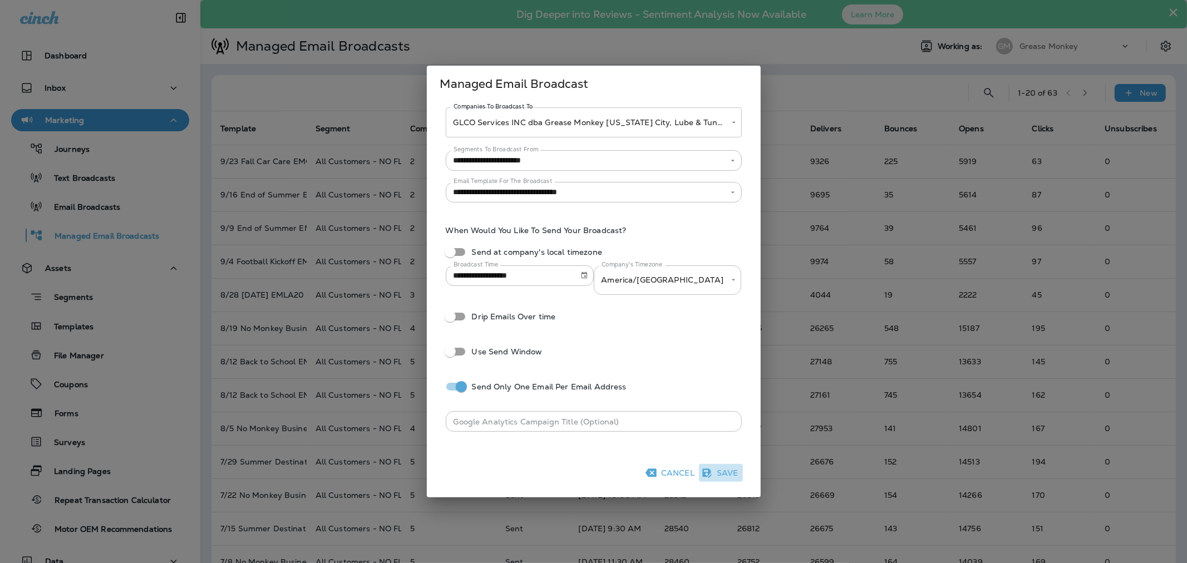
click at [729, 473] on button "Save" at bounding box center [721, 473] width 44 height 18
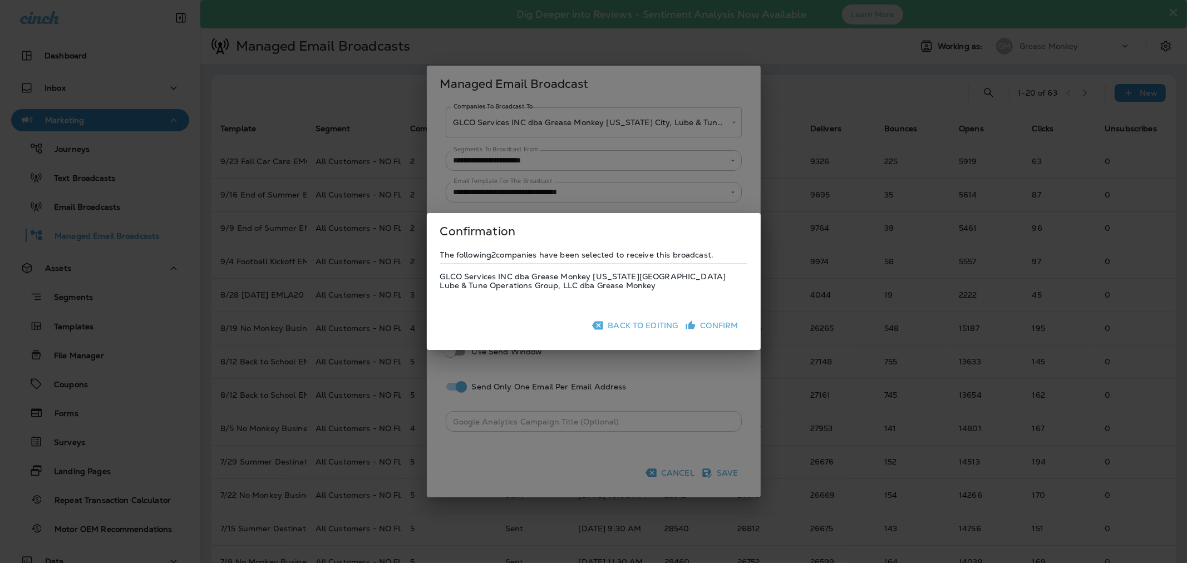
click at [708, 326] on button "Confirm" at bounding box center [713, 326] width 60 height 18
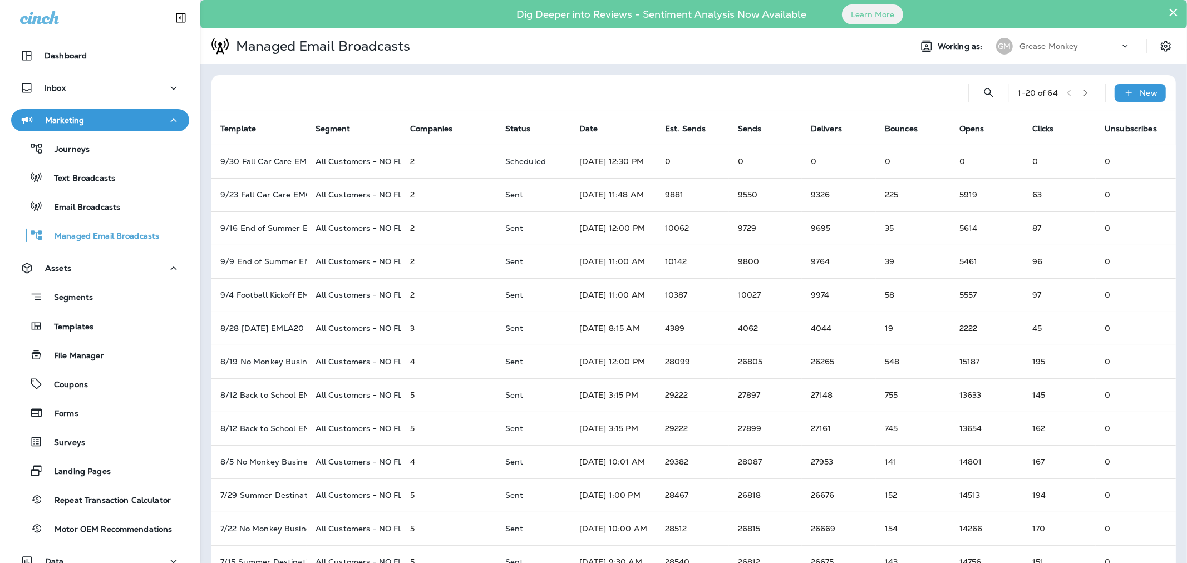
click at [1024, 46] on p "Grease Monkey" at bounding box center [1048, 46] width 59 height 9
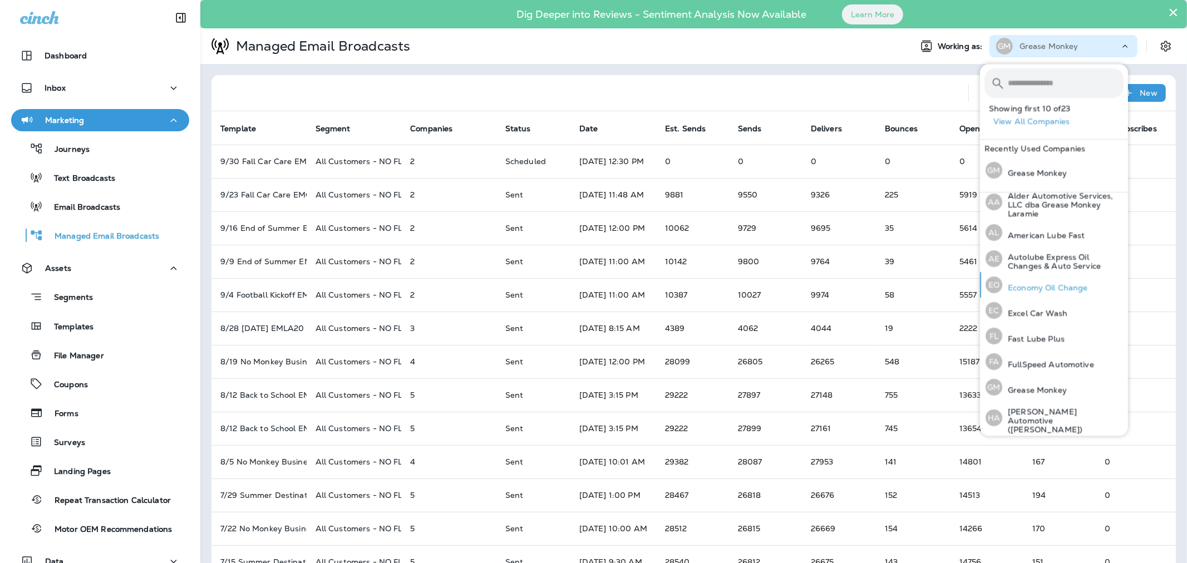
scroll to position [0, 0]
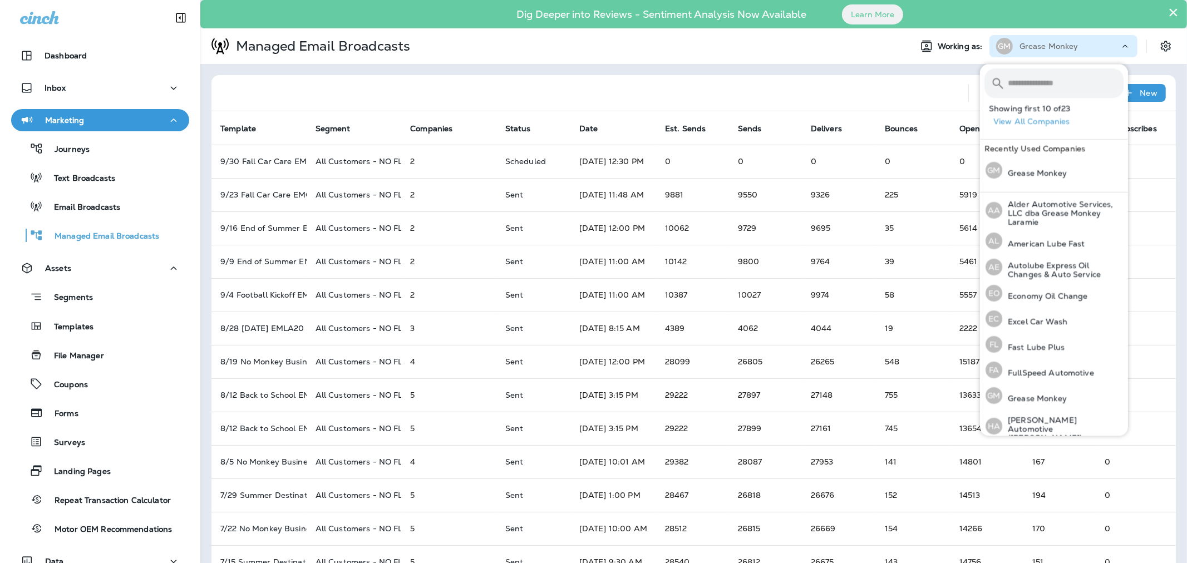
click at [814, 70] on div "1 - 20 of 64 New Template Segment Companies Status Date Est. Sends Sends Delive…" at bounding box center [693, 444] width 986 height 760
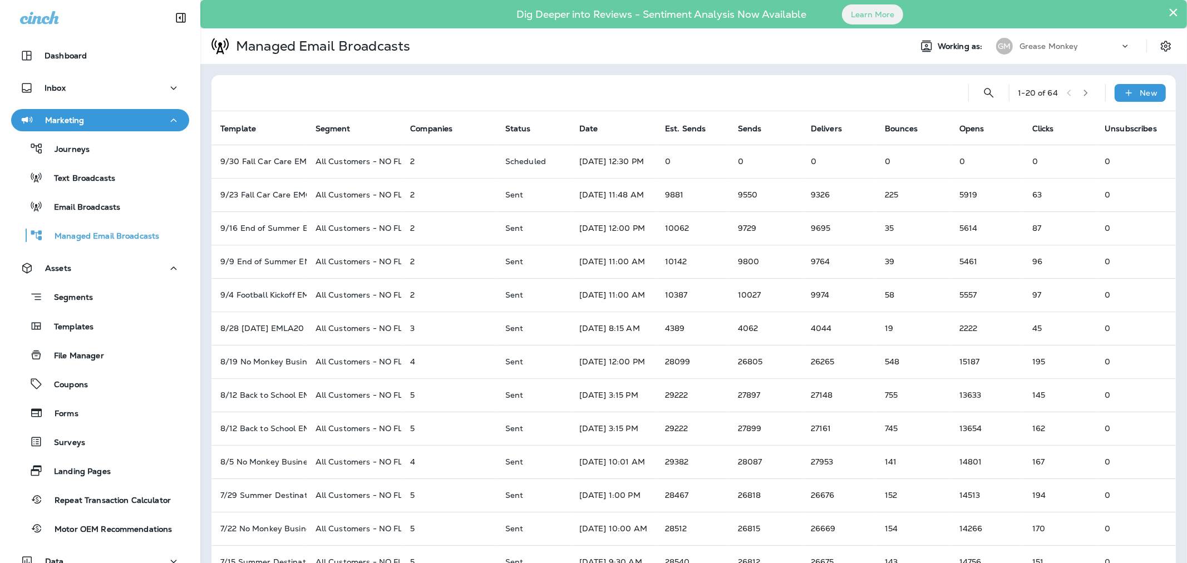
click at [1019, 46] on p "Grease Monkey" at bounding box center [1048, 46] width 59 height 9
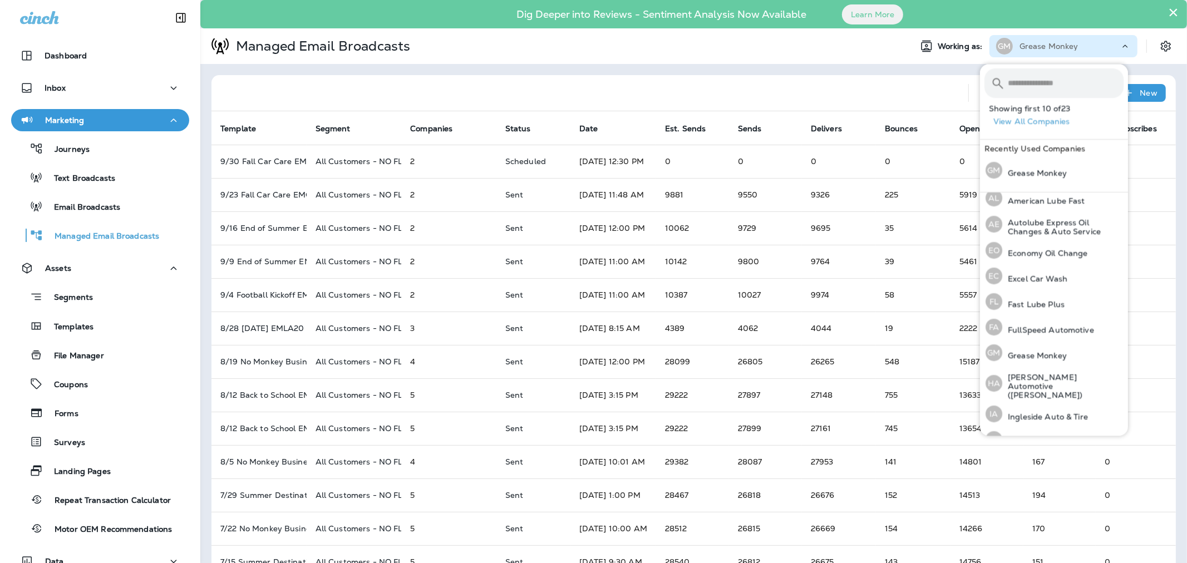
scroll to position [62, 0]
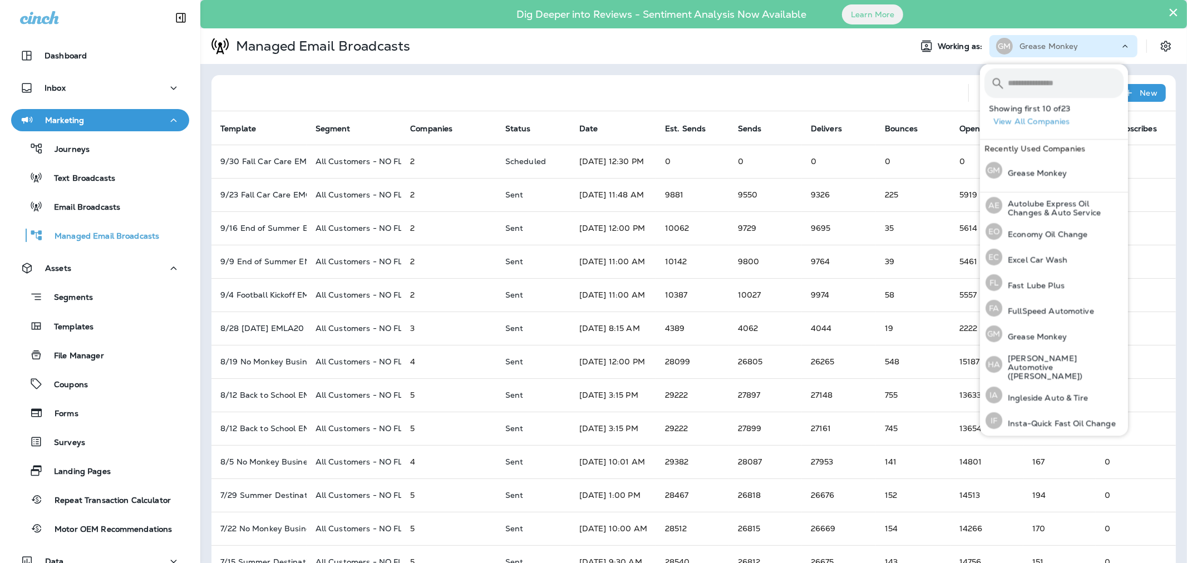
click at [800, 68] on div "1 - 20 of 64 New Template Segment Companies Status Date Est. Sends Sends Delive…" at bounding box center [693, 444] width 986 height 760
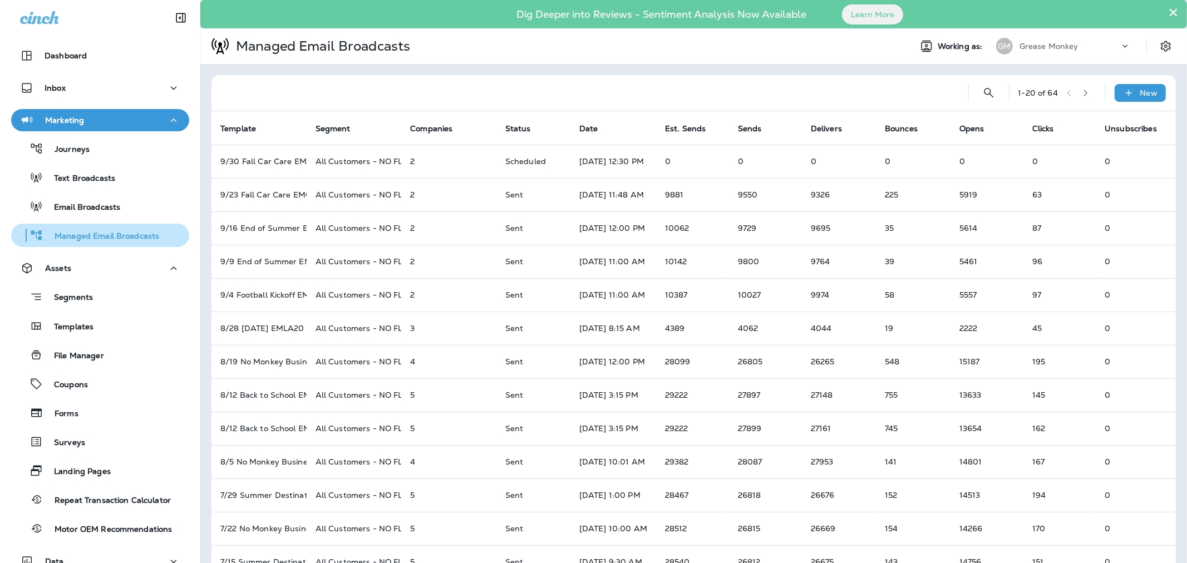
click at [92, 238] on p "Managed Email Broadcasts" at bounding box center [101, 236] width 116 height 11
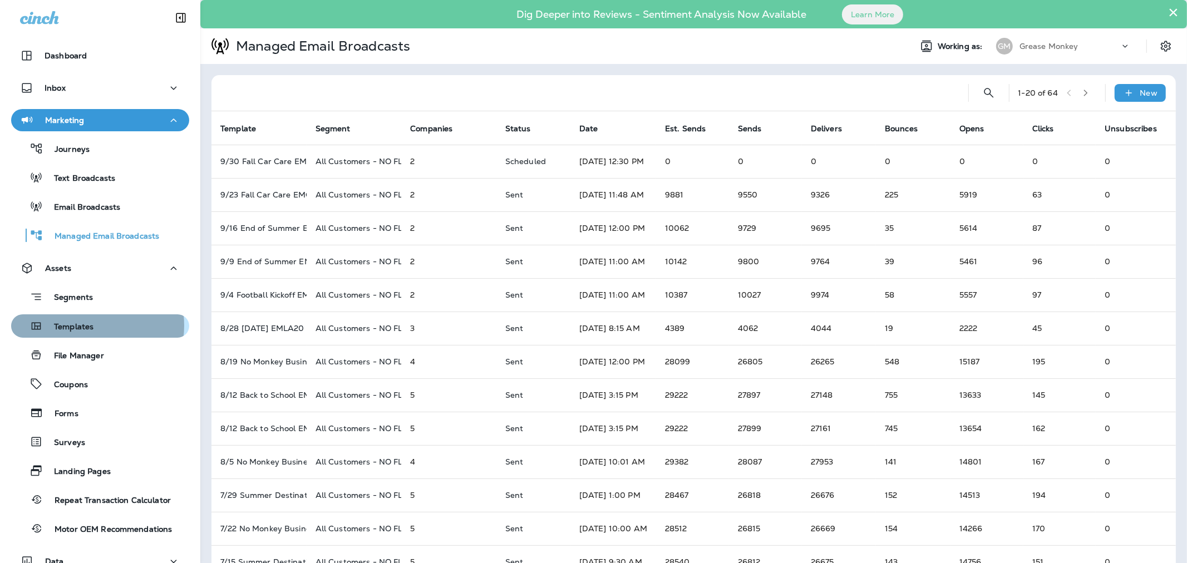
click at [85, 325] on p "Templates" at bounding box center [68, 327] width 51 height 11
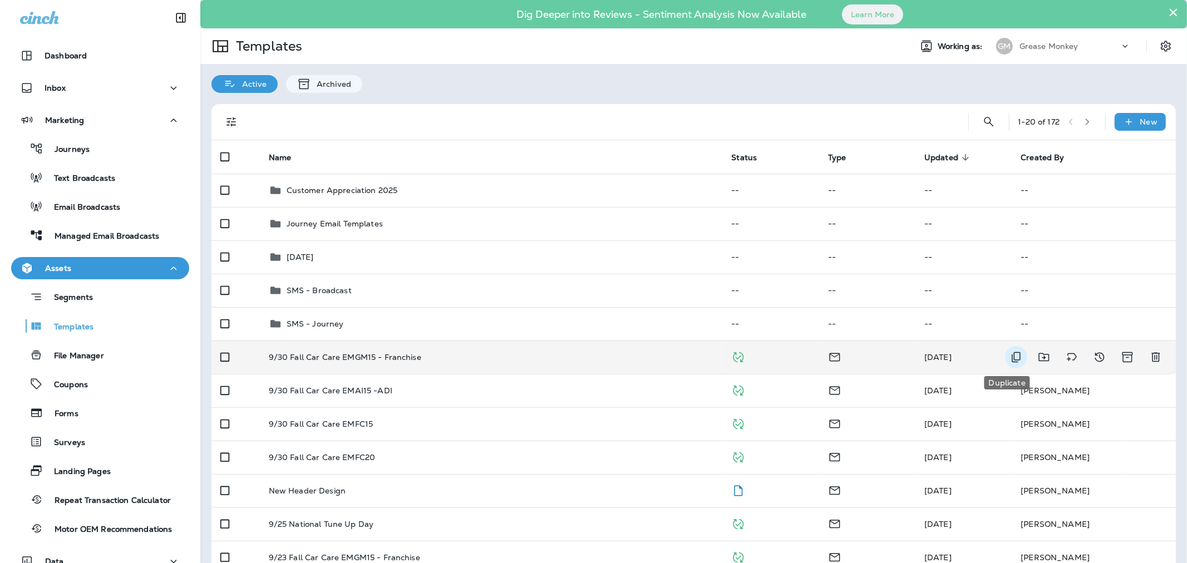
click at [1009, 358] on icon "Duplicate" at bounding box center [1015, 357] width 13 height 13
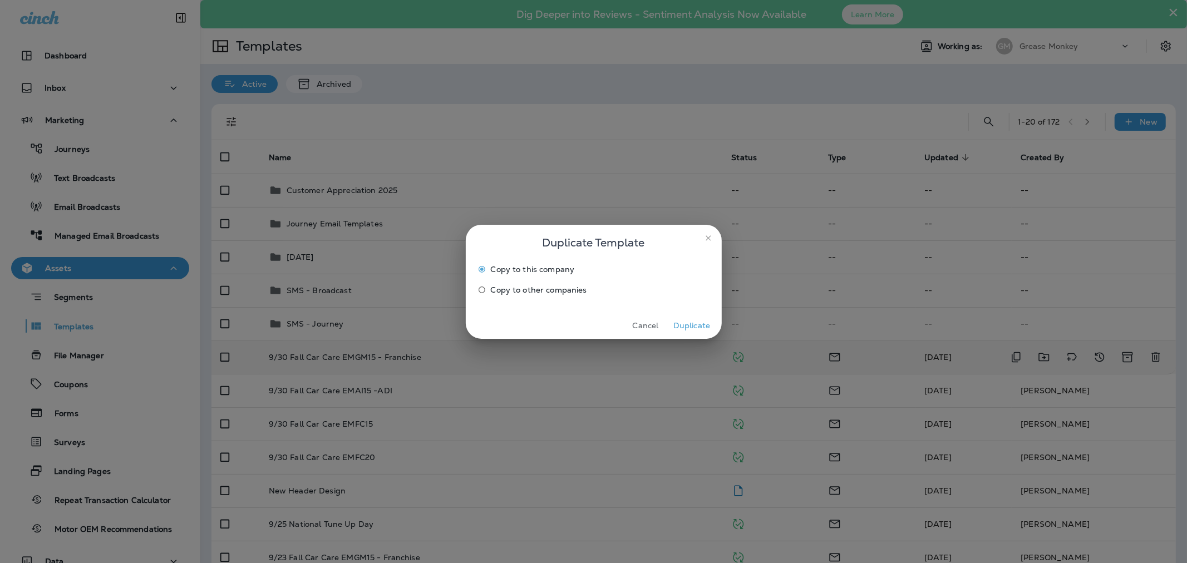
click at [532, 290] on span "Copy to other companies" at bounding box center [539, 289] width 96 height 9
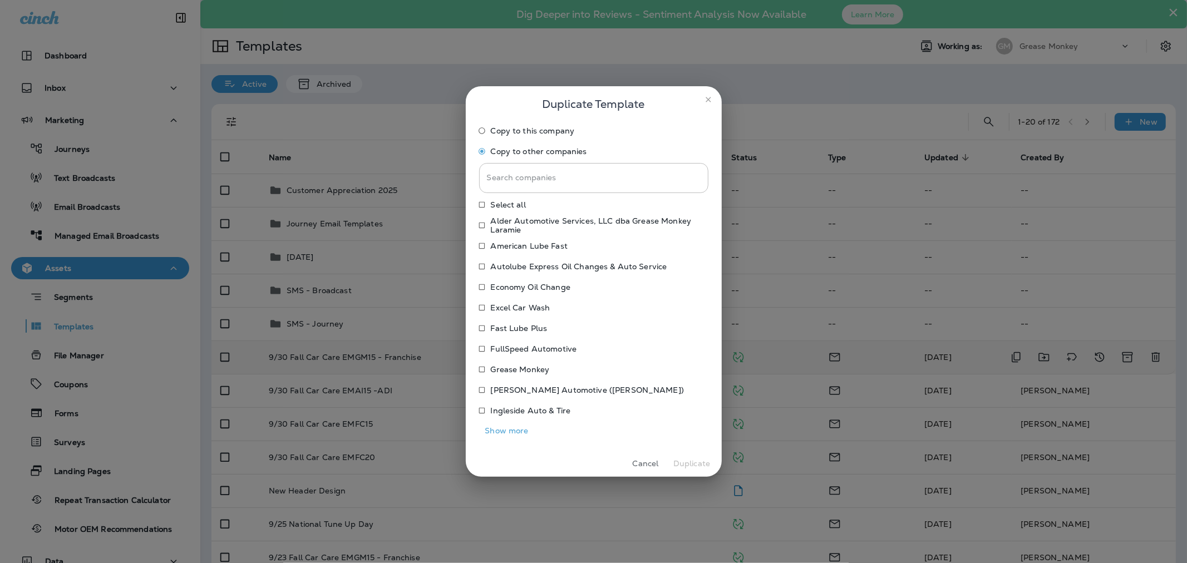
click at [511, 426] on button "Show more" at bounding box center [507, 430] width 56 height 17
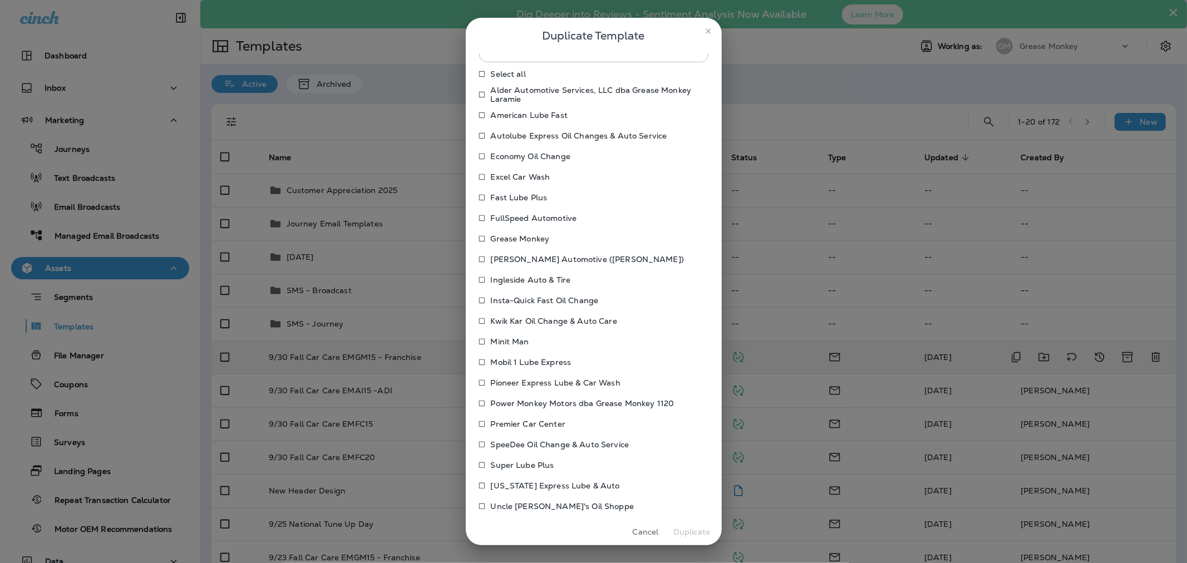
scroll to position [112, 0]
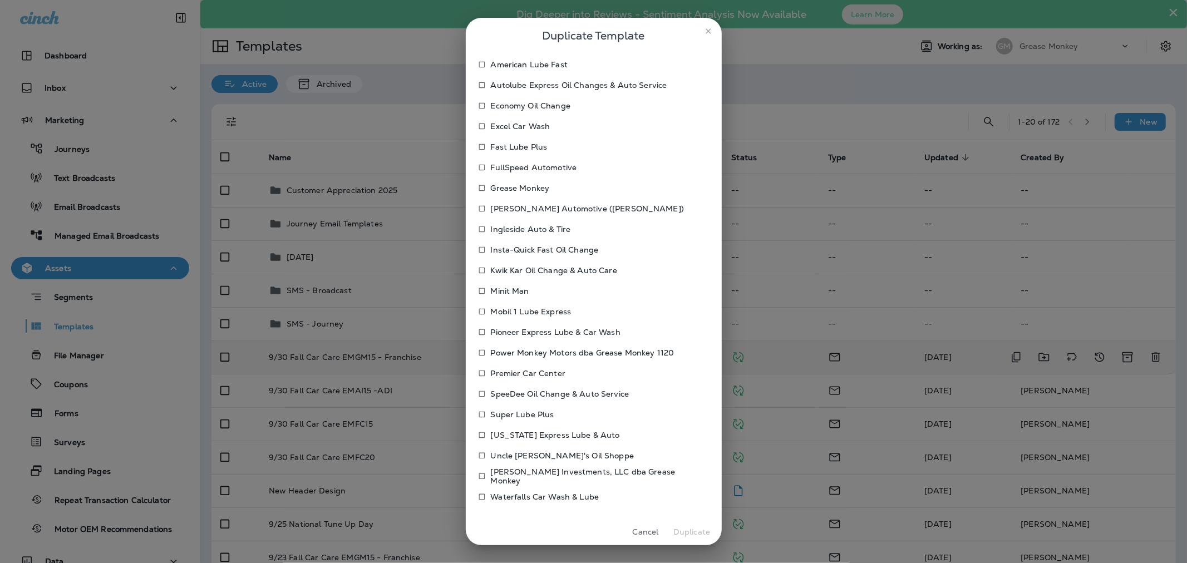
click at [514, 352] on p "Power Monkey Motors dba Grease Monkey 1120" at bounding box center [583, 352] width 184 height 9
click at [686, 535] on button "Duplicate" at bounding box center [692, 532] width 42 height 17
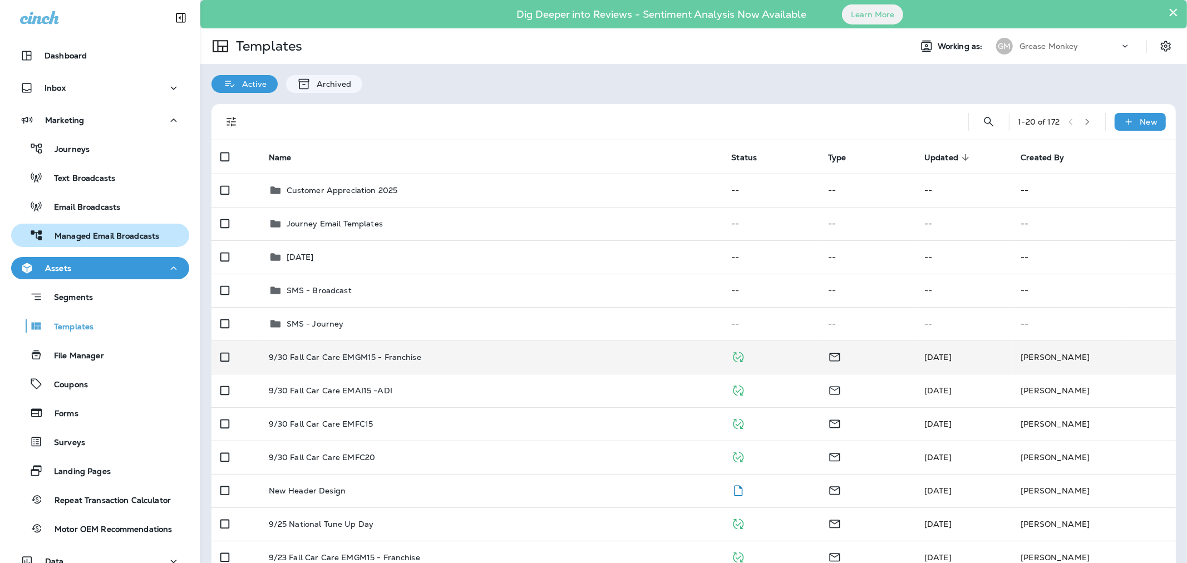
click at [112, 240] on p "Managed Email Broadcasts" at bounding box center [101, 236] width 116 height 11
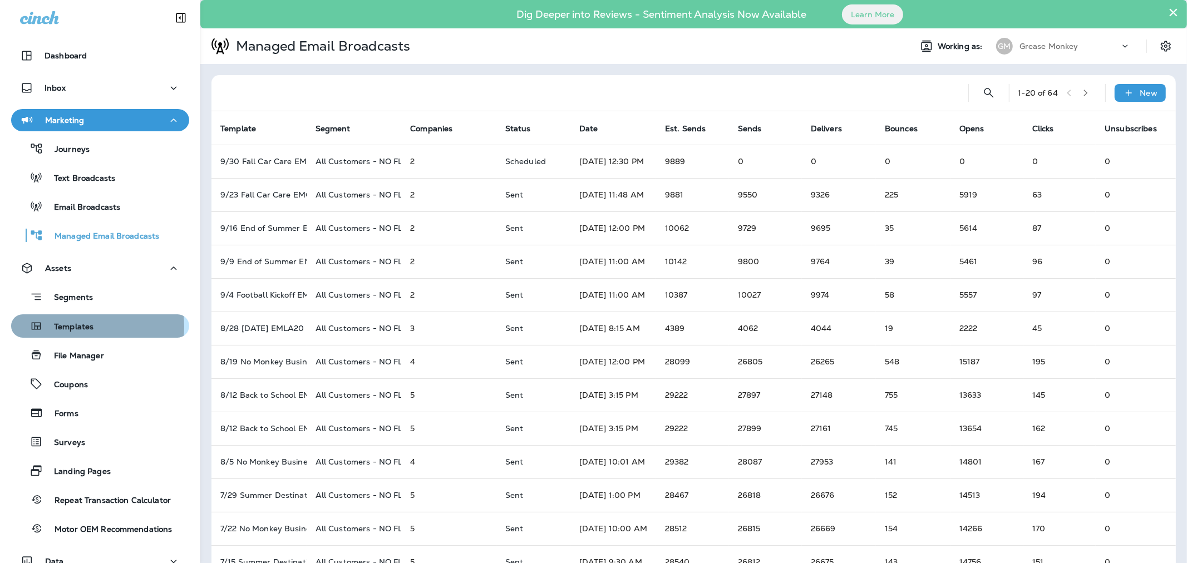
click at [75, 327] on p "Templates" at bounding box center [68, 327] width 51 height 11
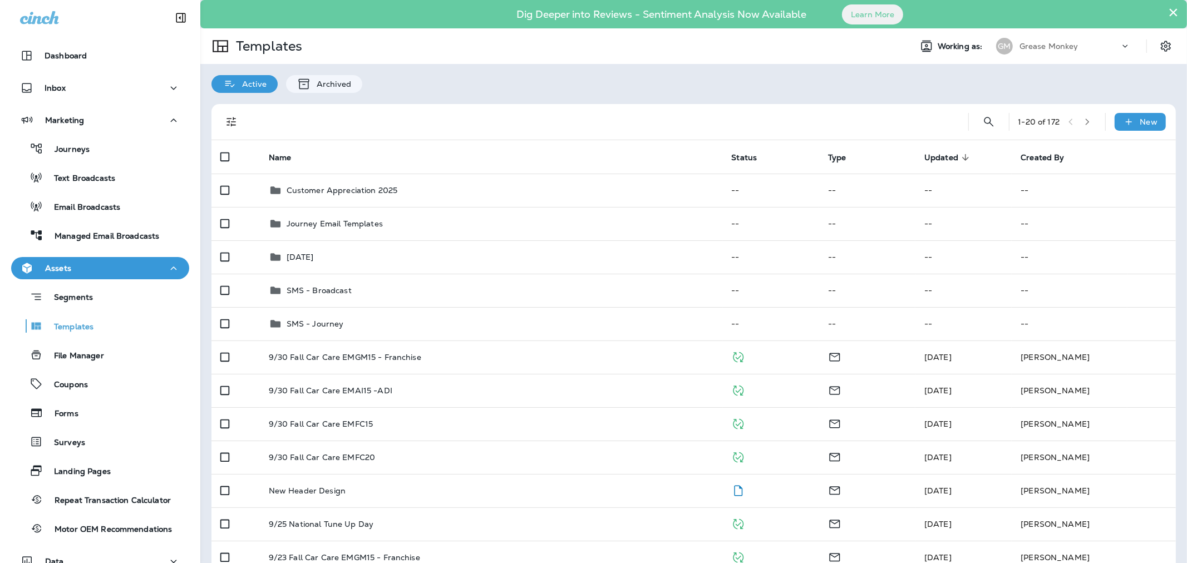
click at [1032, 43] on p "Grease Monkey" at bounding box center [1048, 46] width 59 height 9
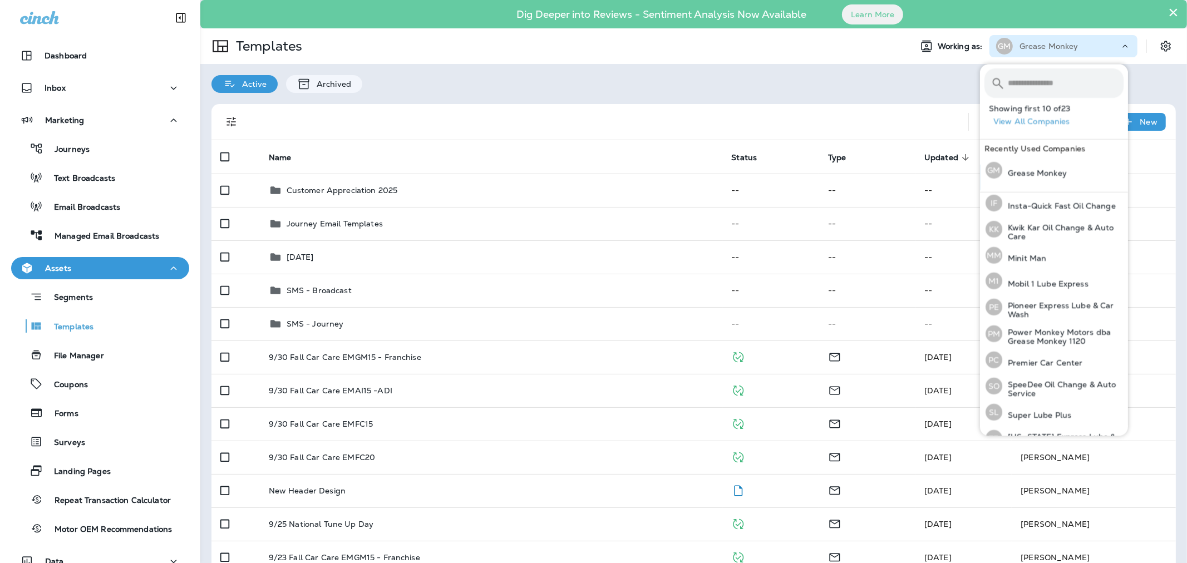
scroll to position [290, 0]
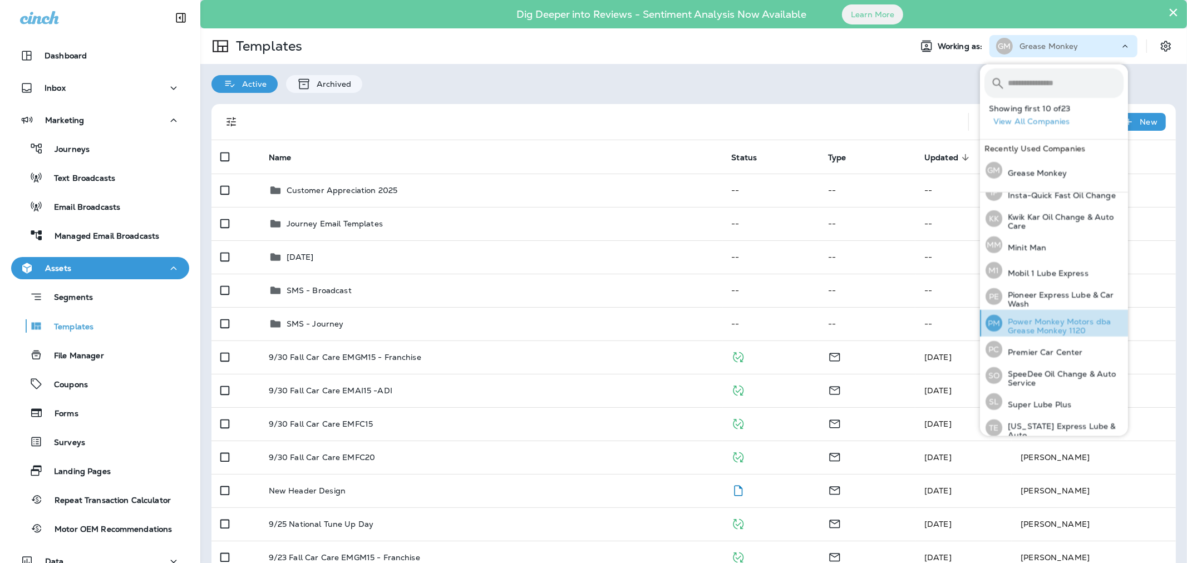
click at [1055, 317] on p "Power Monkey Motors dba Grease Monkey 1120" at bounding box center [1062, 326] width 121 height 18
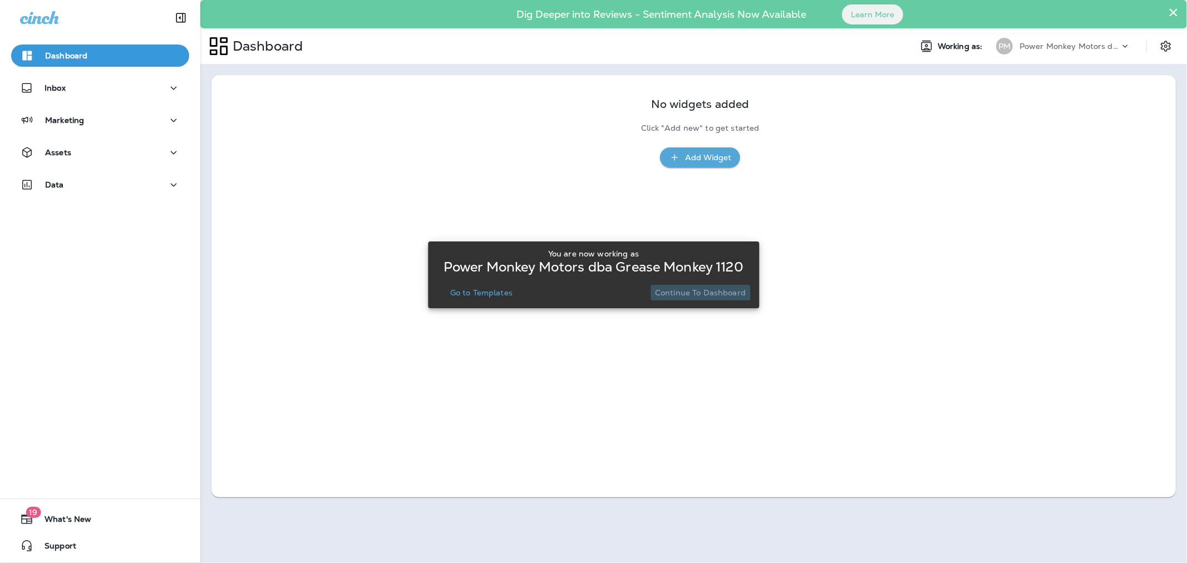
click at [701, 294] on p "Continue to Dashboard" at bounding box center [700, 292] width 91 height 9
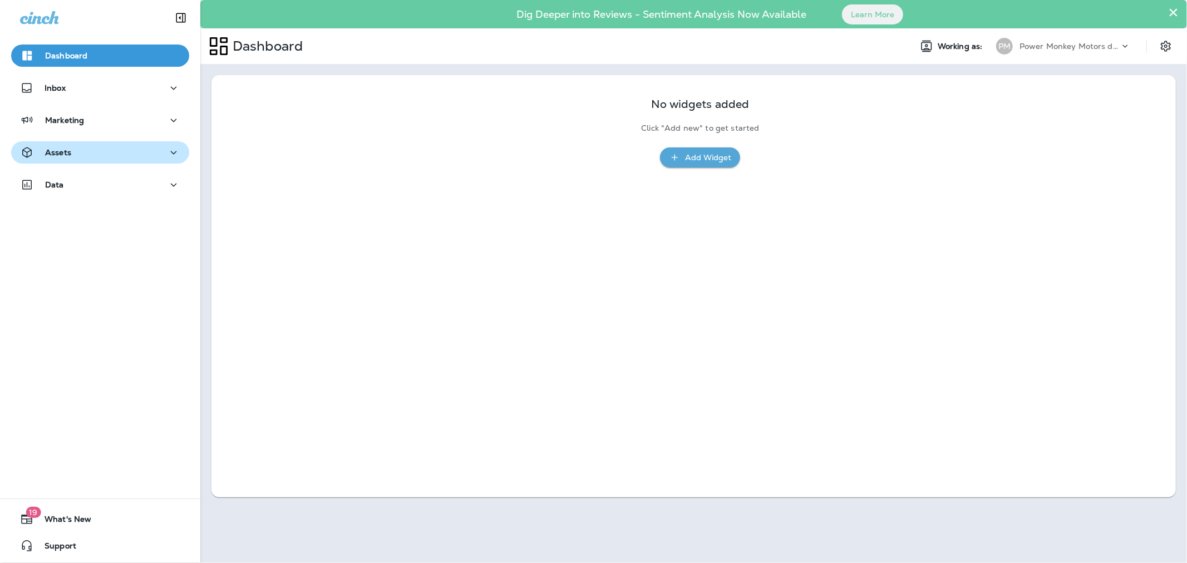
click at [123, 151] on div "Assets" at bounding box center [100, 153] width 160 height 14
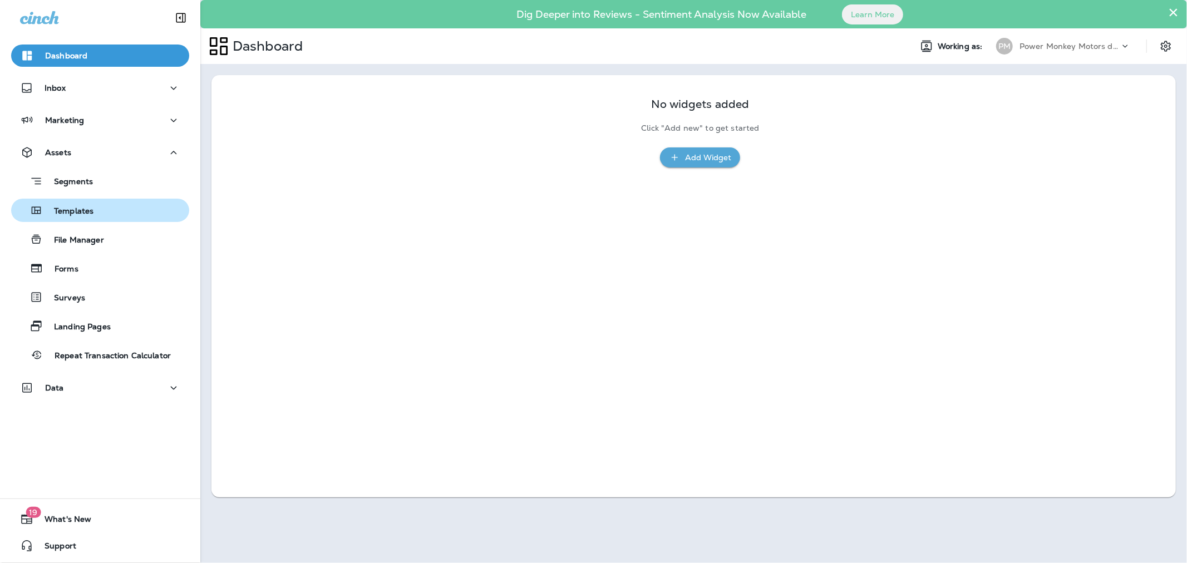
click at [96, 207] on div "Templates" at bounding box center [100, 210] width 169 height 17
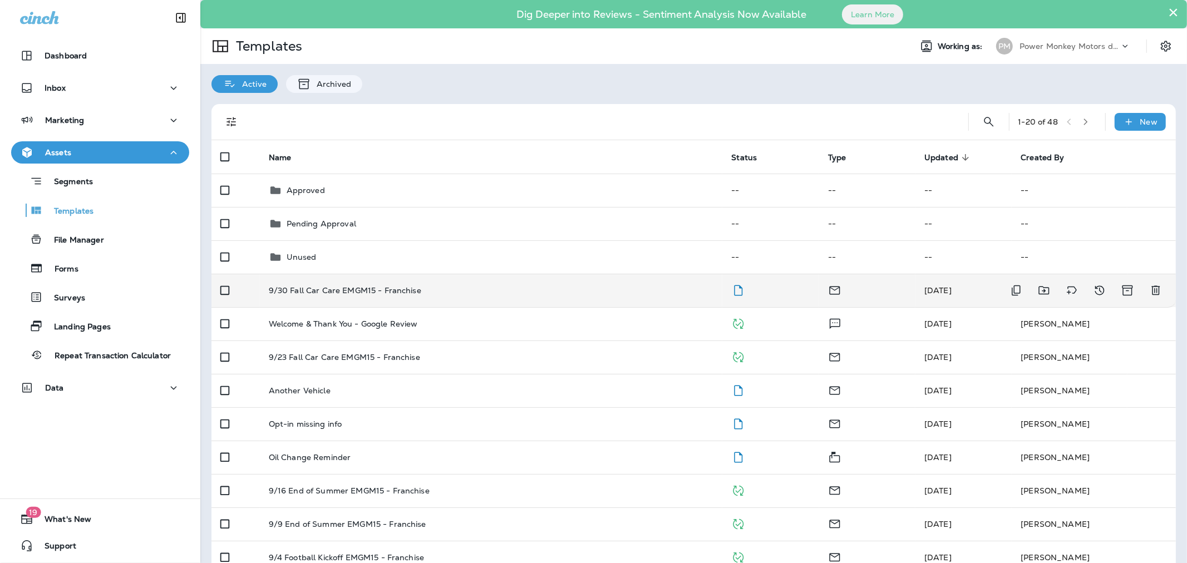
click at [293, 293] on p "9/30 Fall Car Care EMGM15 - Franchise" at bounding box center [345, 290] width 152 height 9
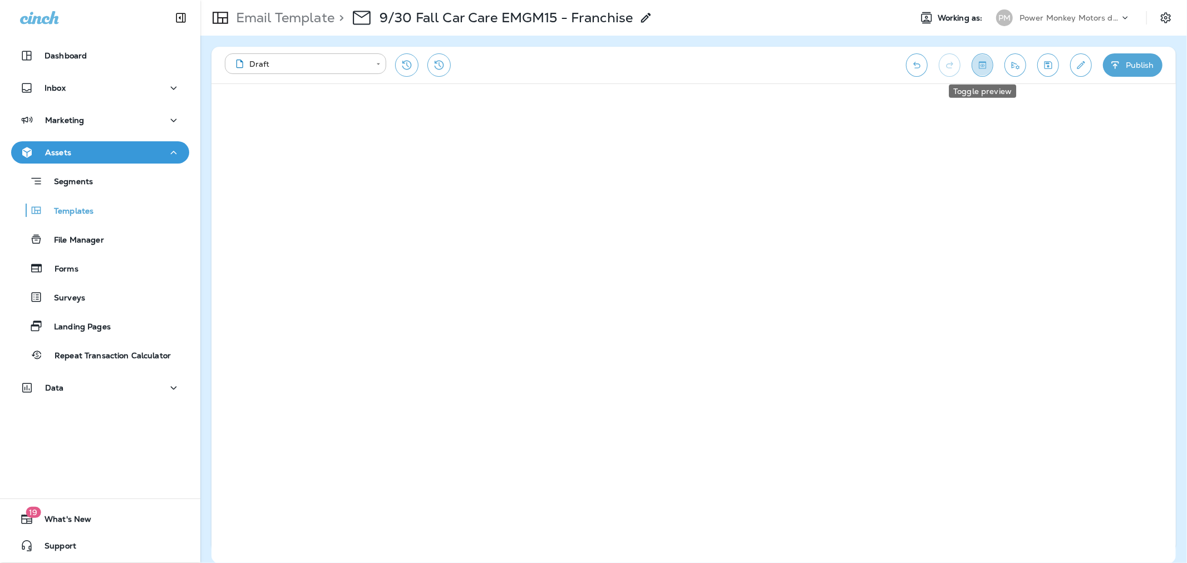
click at [982, 65] on icon "Toggle preview" at bounding box center [982, 64] width 7 height 7
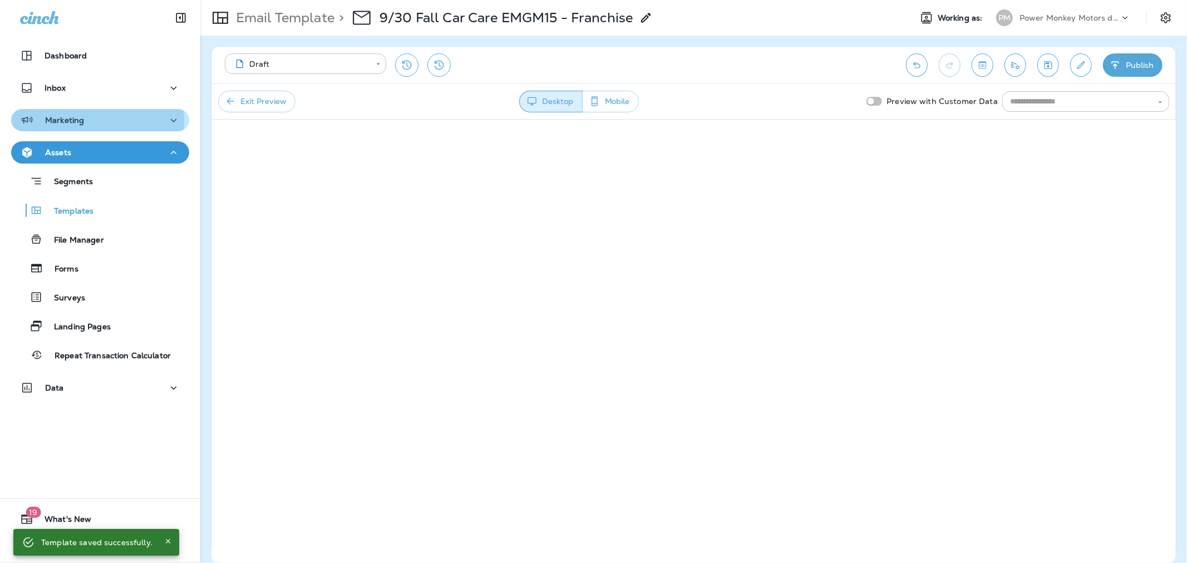
click at [96, 120] on div "Marketing" at bounding box center [100, 120] width 160 height 14
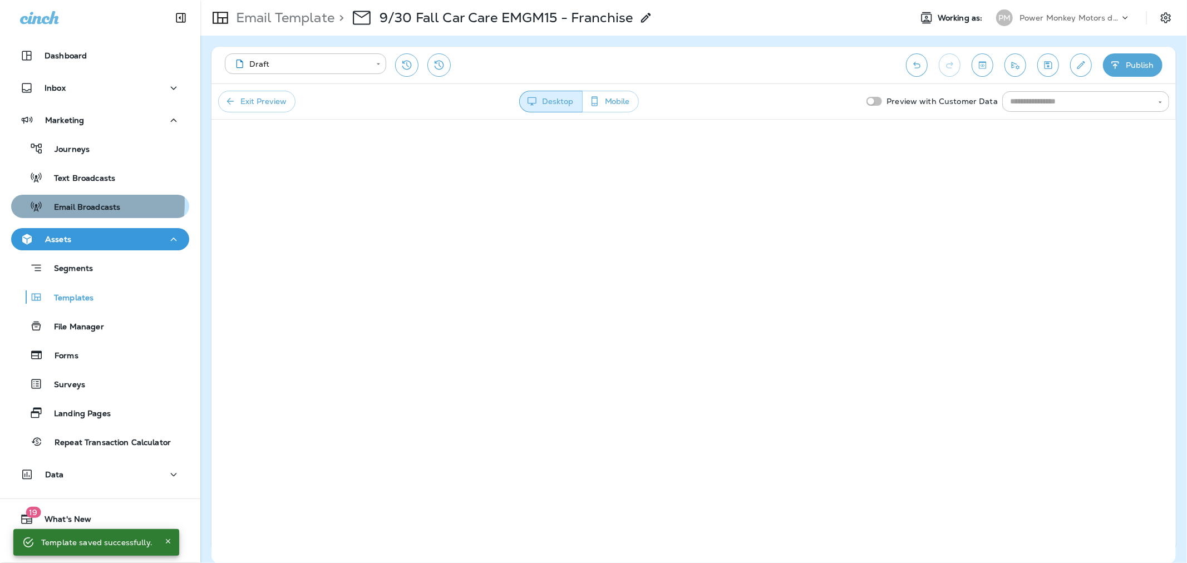
click at [68, 203] on p "Email Broadcasts" at bounding box center [81, 208] width 77 height 11
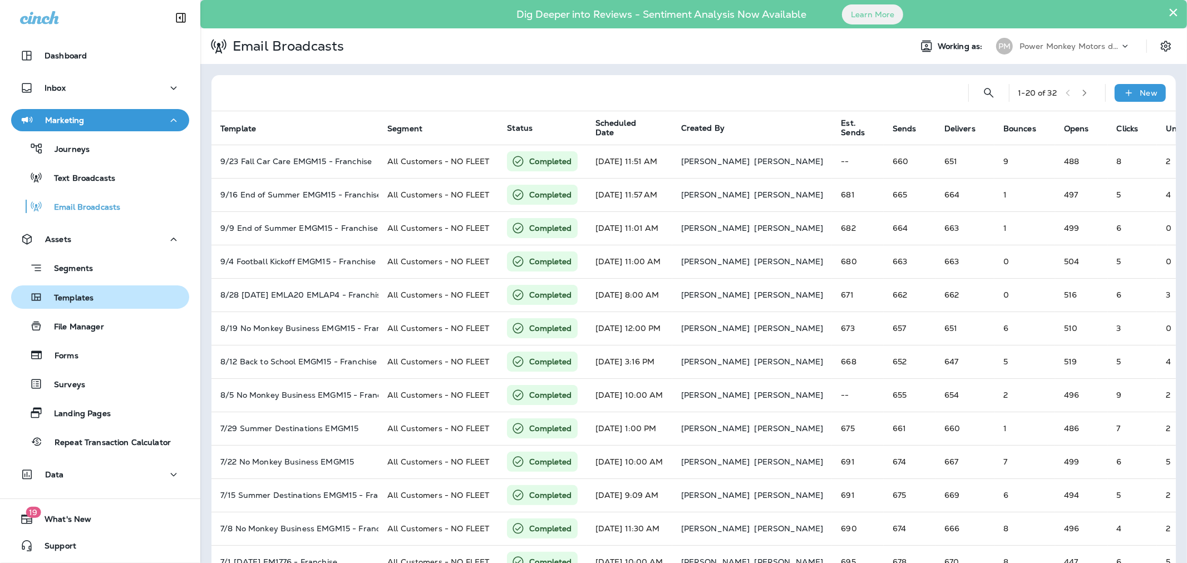
click at [96, 293] on div "Templates" at bounding box center [100, 297] width 169 height 17
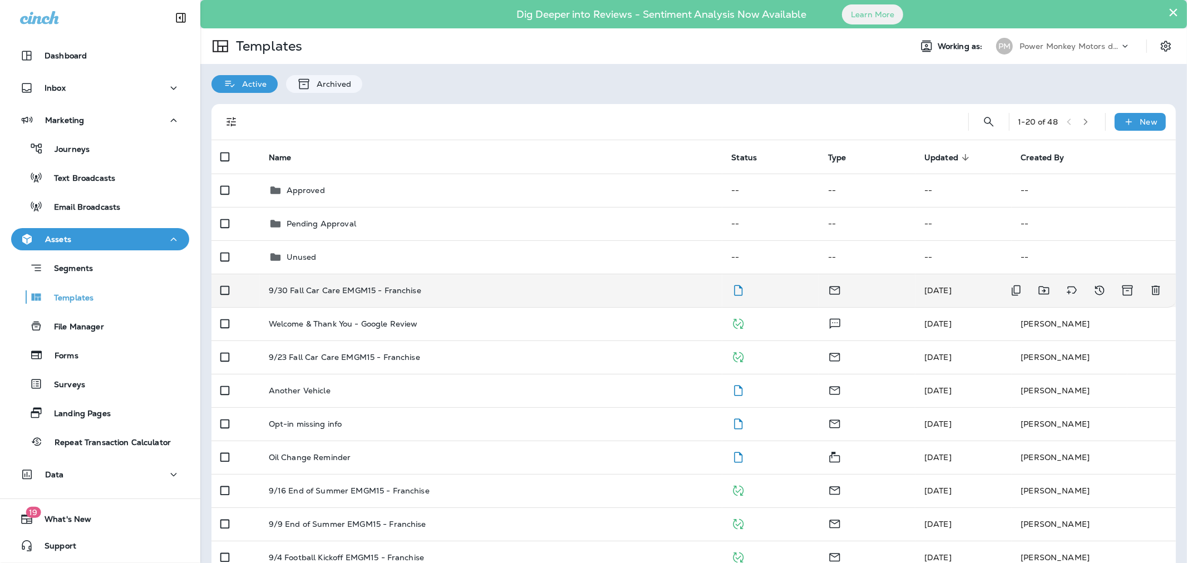
click at [411, 292] on p "9/30 Fall Car Care EMGM15 - Franchise" at bounding box center [345, 290] width 152 height 9
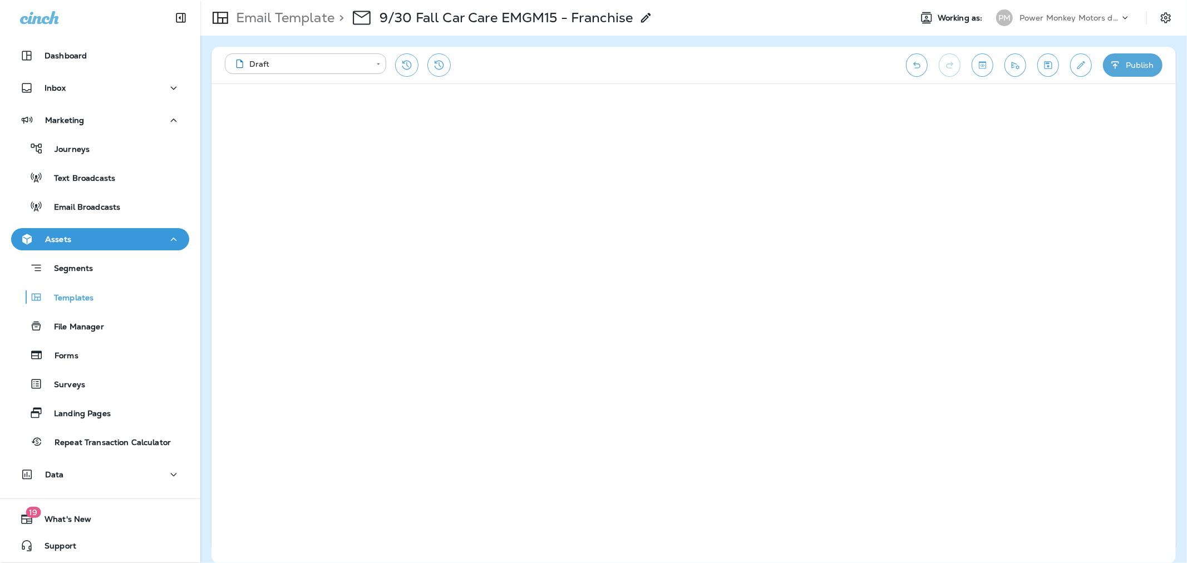
click at [1116, 70] on icon "button" at bounding box center [1115, 65] width 12 height 11
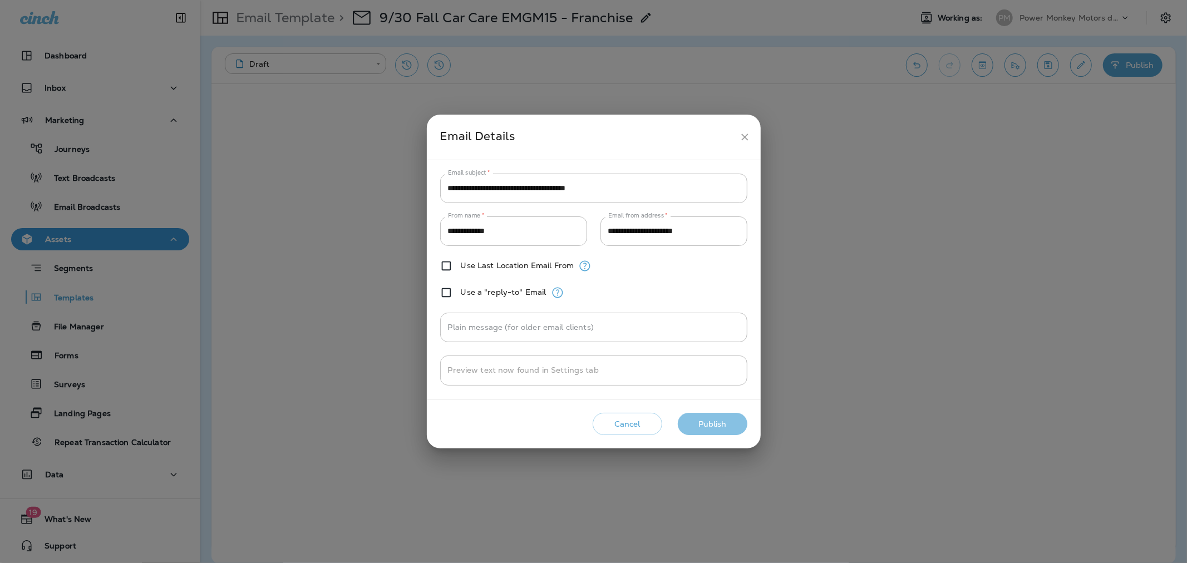
click at [699, 432] on button "Publish" at bounding box center [713, 424] width 70 height 23
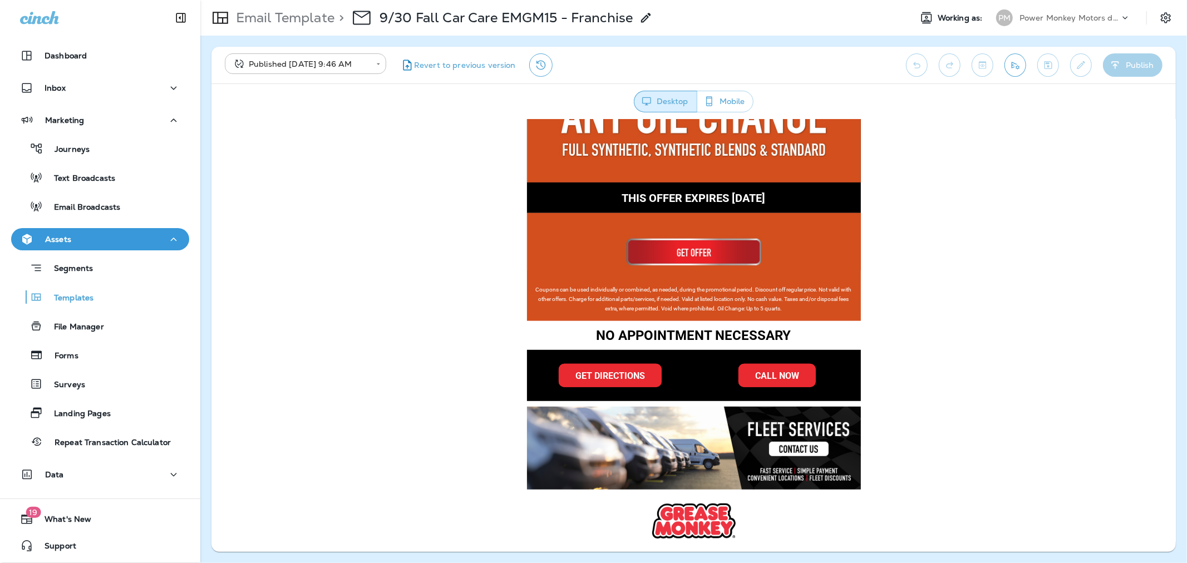
scroll to position [556, 0]
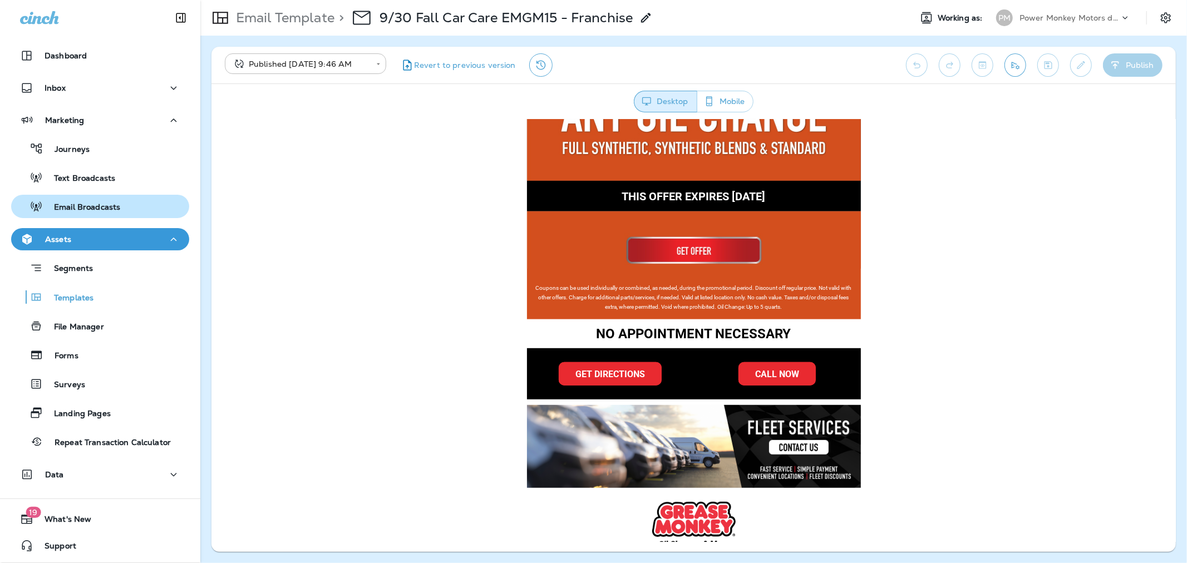
click at [102, 206] on p "Email Broadcasts" at bounding box center [81, 208] width 77 height 11
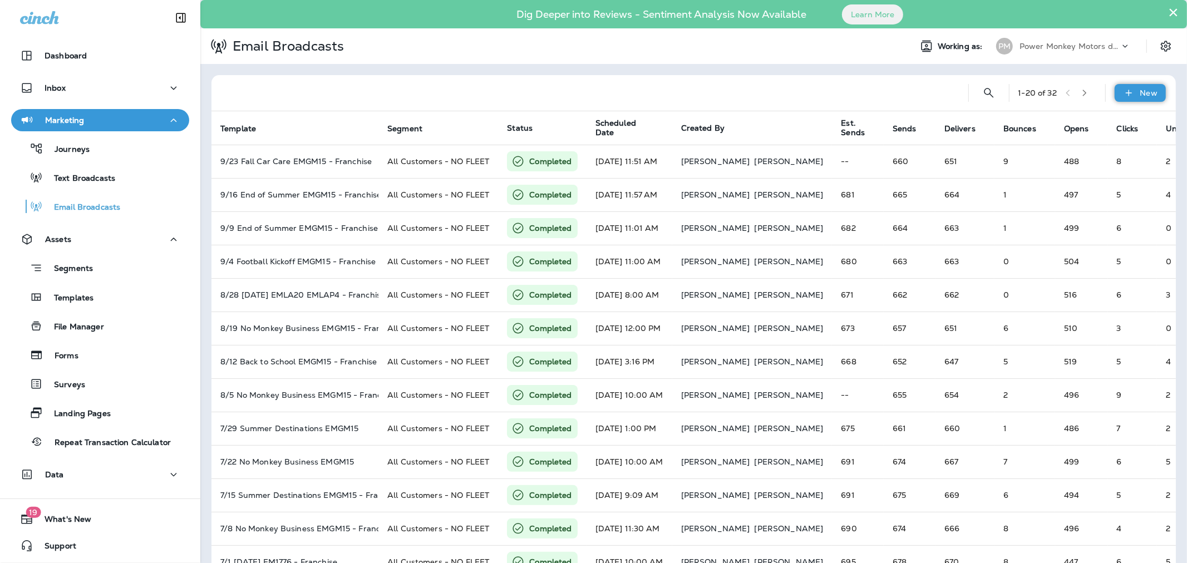
click at [1123, 97] on icon at bounding box center [1129, 92] width 12 height 11
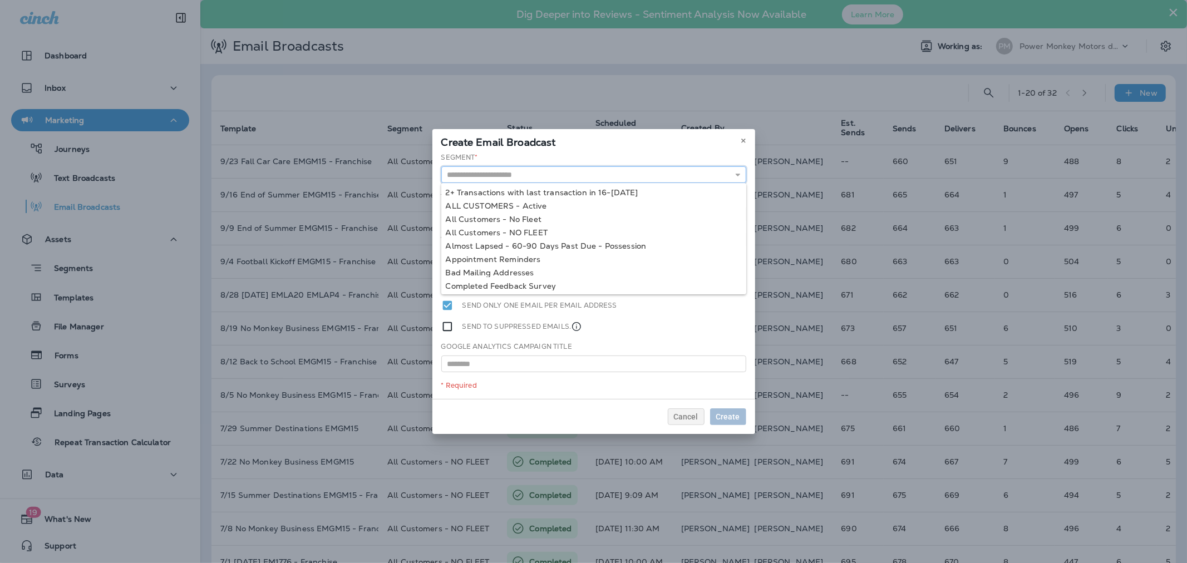
click at [559, 177] on input "text" at bounding box center [593, 174] width 305 height 17
click at [576, 151] on div "Create Email Broadcast" at bounding box center [593, 140] width 323 height 23
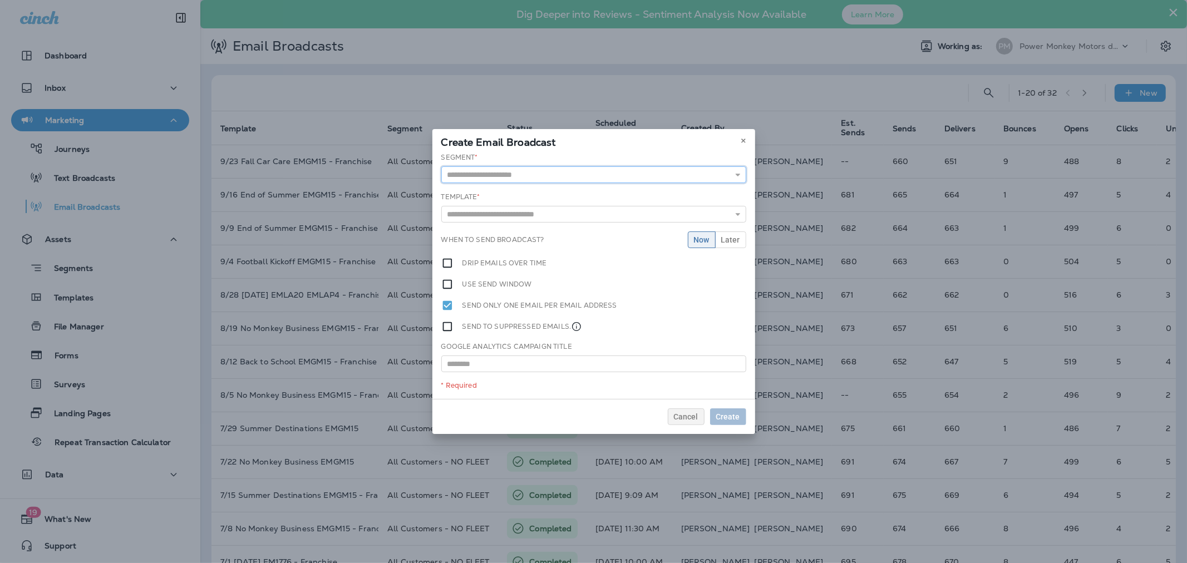
click at [573, 181] on input "text" at bounding box center [593, 174] width 305 height 17
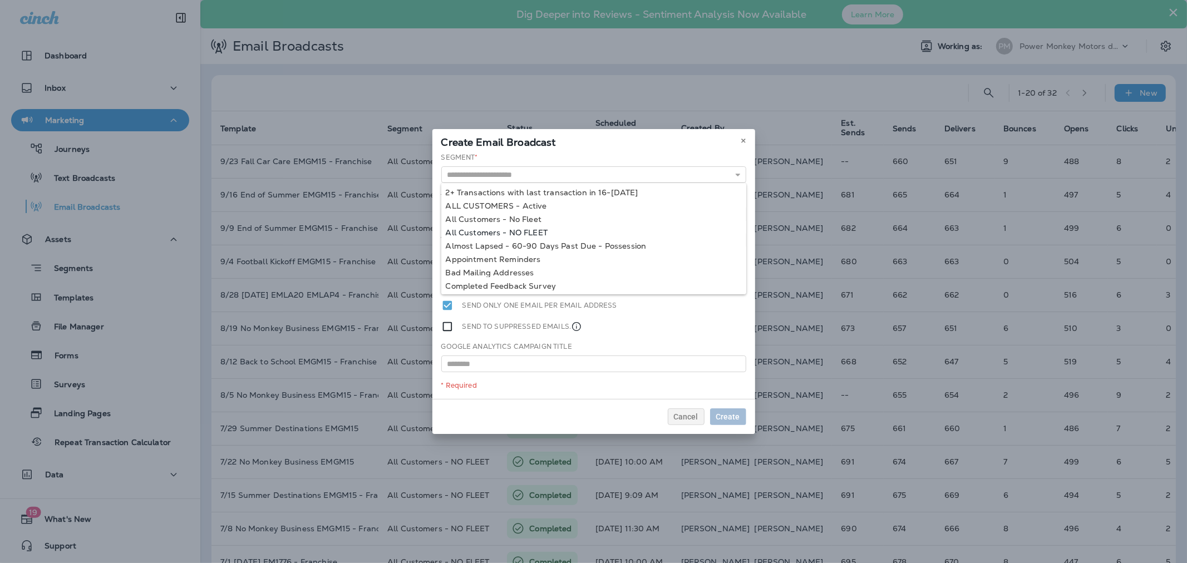
type input "**********"
click at [539, 231] on div "**********" at bounding box center [593, 275] width 323 height 246
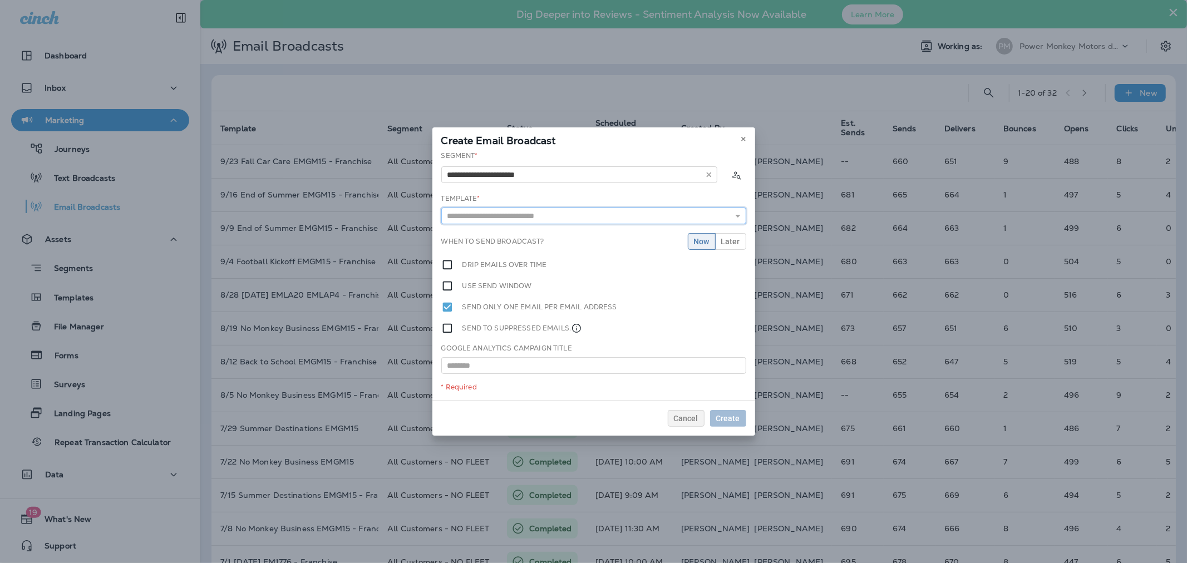
click at [536, 218] on input "text" at bounding box center [593, 216] width 305 height 17
type input "**********"
click at [534, 231] on div "**********" at bounding box center [593, 276] width 323 height 250
click at [723, 241] on span "Later" at bounding box center [730, 242] width 19 height 8
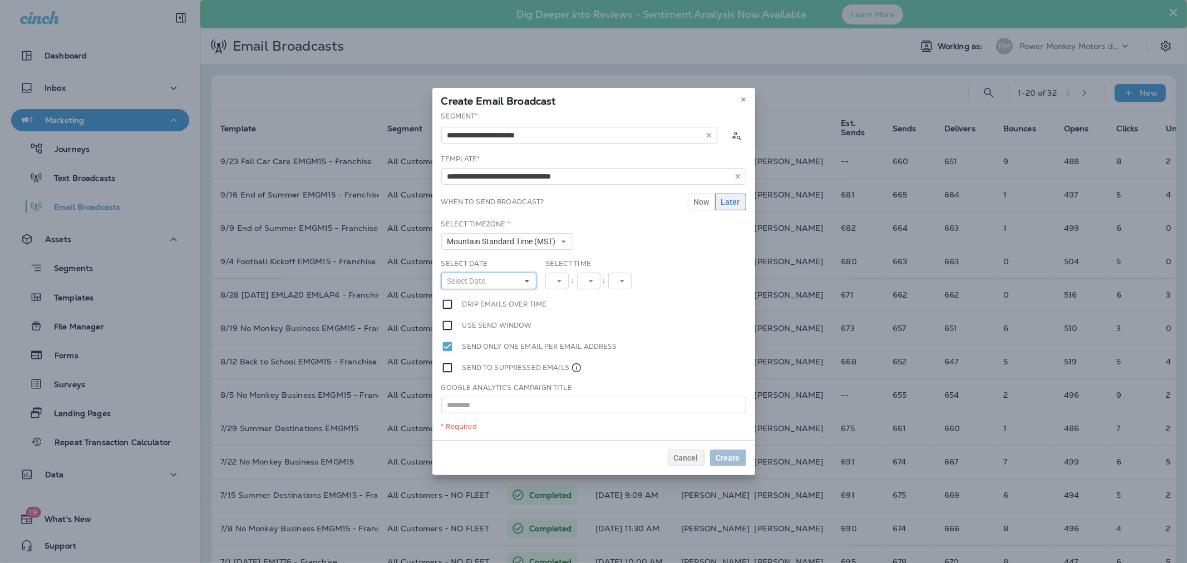
click at [508, 284] on button "Select Date" at bounding box center [489, 281] width 96 height 17
click at [468, 409] on button "30" at bounding box center [476, 415] width 21 height 20
click at [565, 278] on icon at bounding box center [563, 281] width 7 height 7
click at [551, 436] on link "12" at bounding box center [559, 436] width 28 height 13
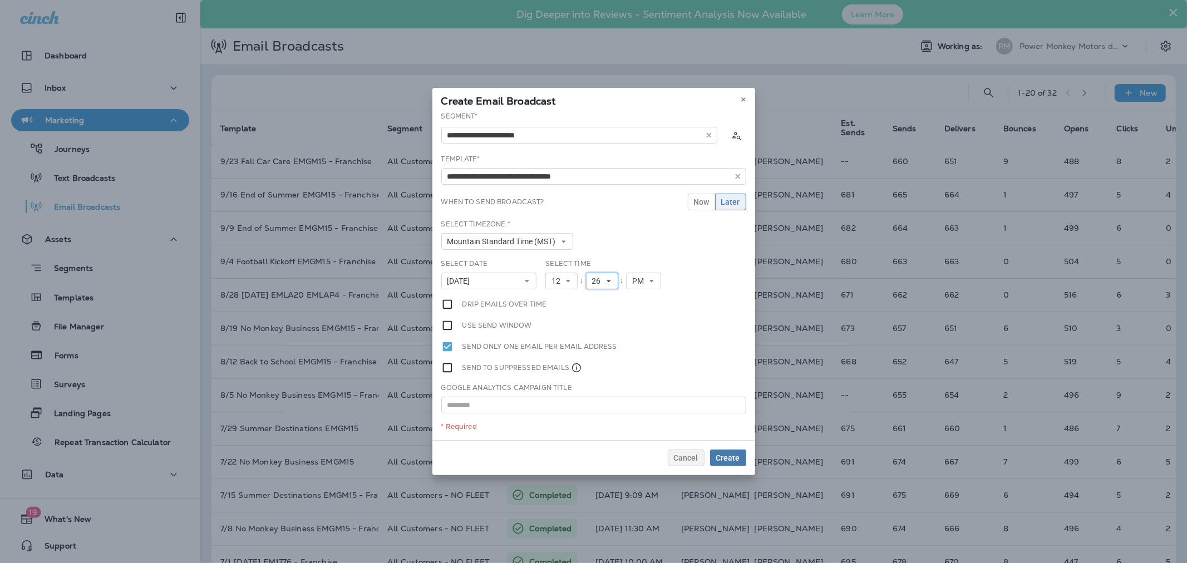
click at [611, 282] on button "26" at bounding box center [602, 281] width 32 height 17
click at [594, 325] on link "30" at bounding box center [602, 328] width 32 height 13
click at [641, 283] on span "PM" at bounding box center [640, 281] width 16 height 9
click at [641, 308] on link "PM" at bounding box center [643, 311] width 35 height 13
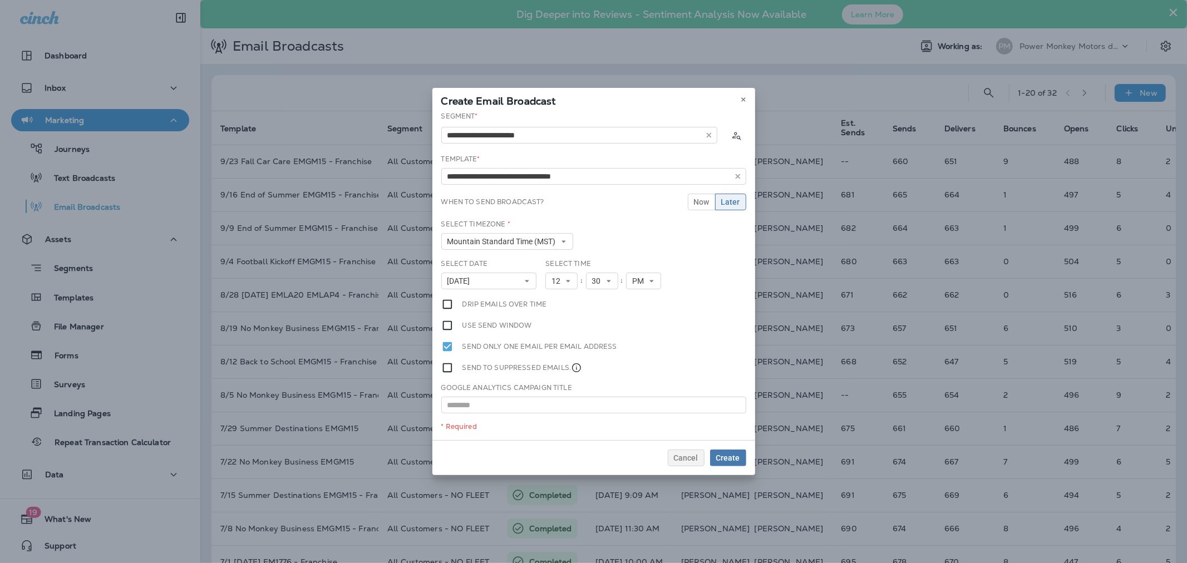
click at [675, 312] on div "**********" at bounding box center [593, 275] width 323 height 329
click at [726, 454] on span "Create" at bounding box center [728, 458] width 24 height 8
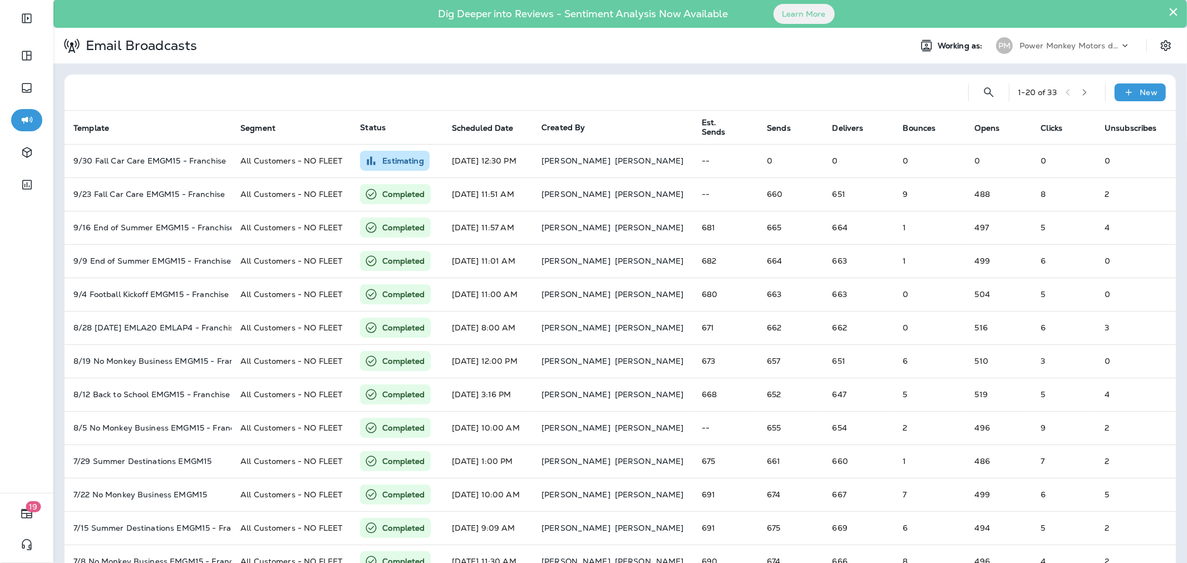
scroll to position [0, 0]
